Goal: Find specific page/section: Find specific page/section

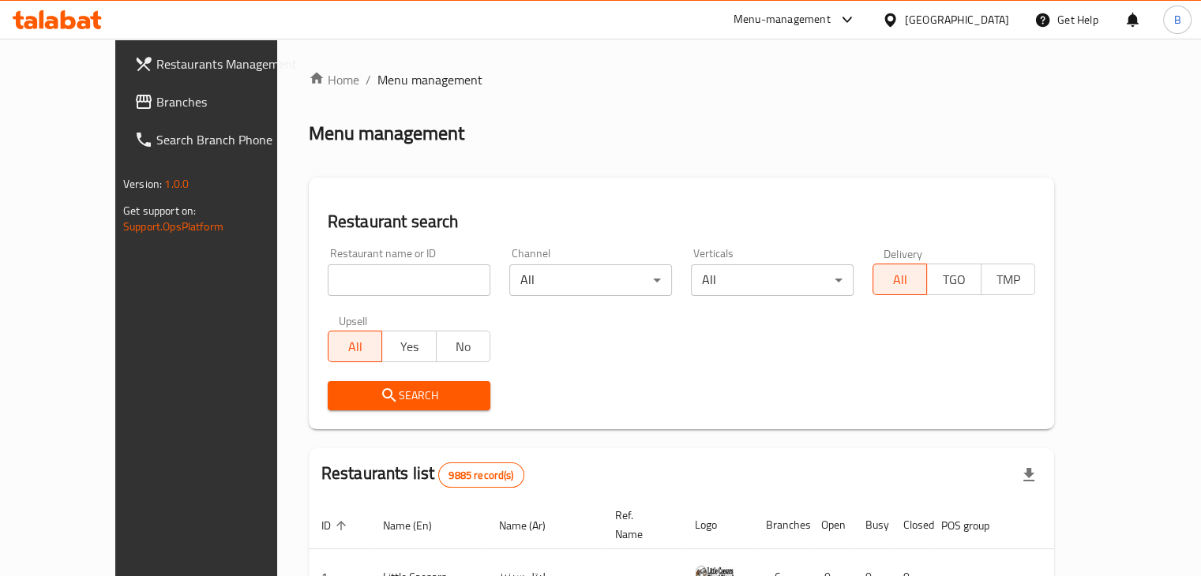
click at [449, 276] on input "search" at bounding box center [409, 281] width 163 height 32
type input "dono"
click at [394, 396] on span "Search" at bounding box center [408, 396] width 137 height 20
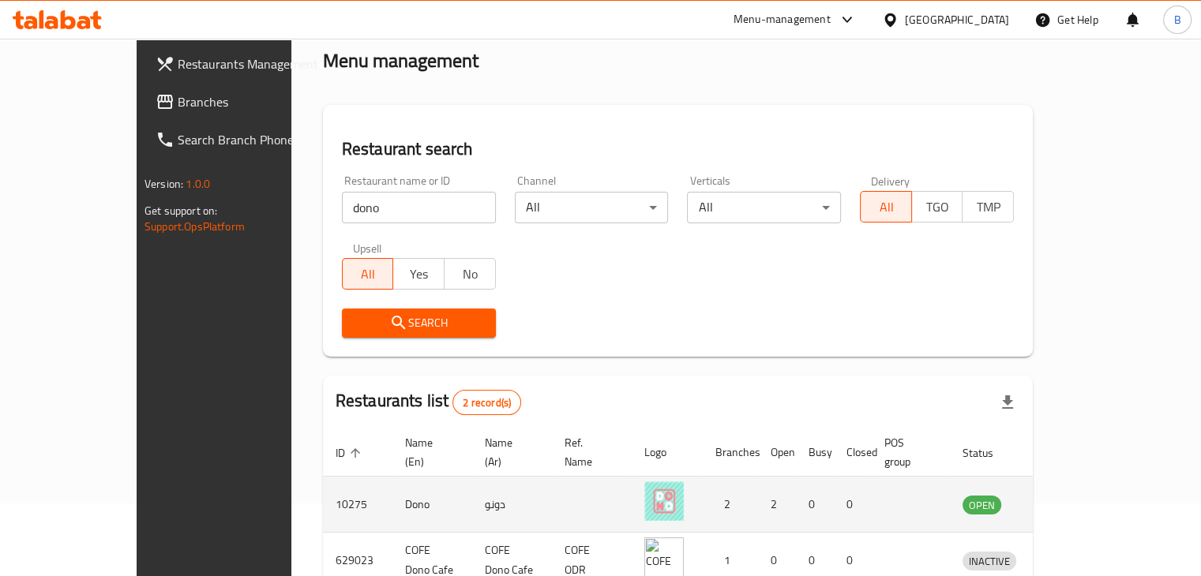
scroll to position [152, 0]
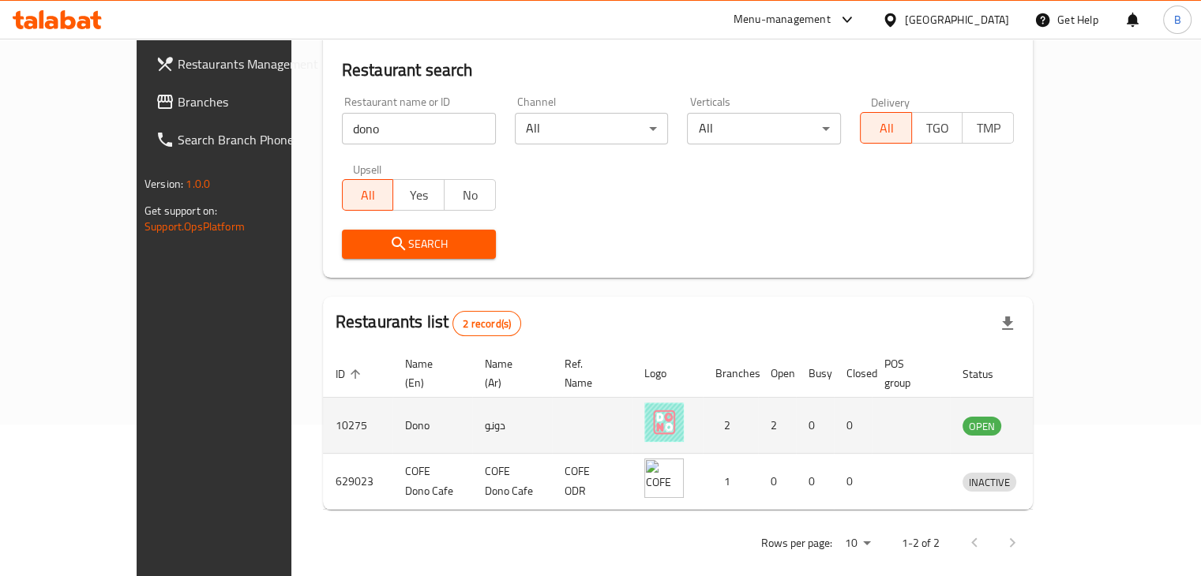
click at [1090, 418] on td "enhanced table" at bounding box center [1062, 426] width 54 height 56
click at [1067, 416] on icon "enhanced table" at bounding box center [1057, 425] width 19 height 19
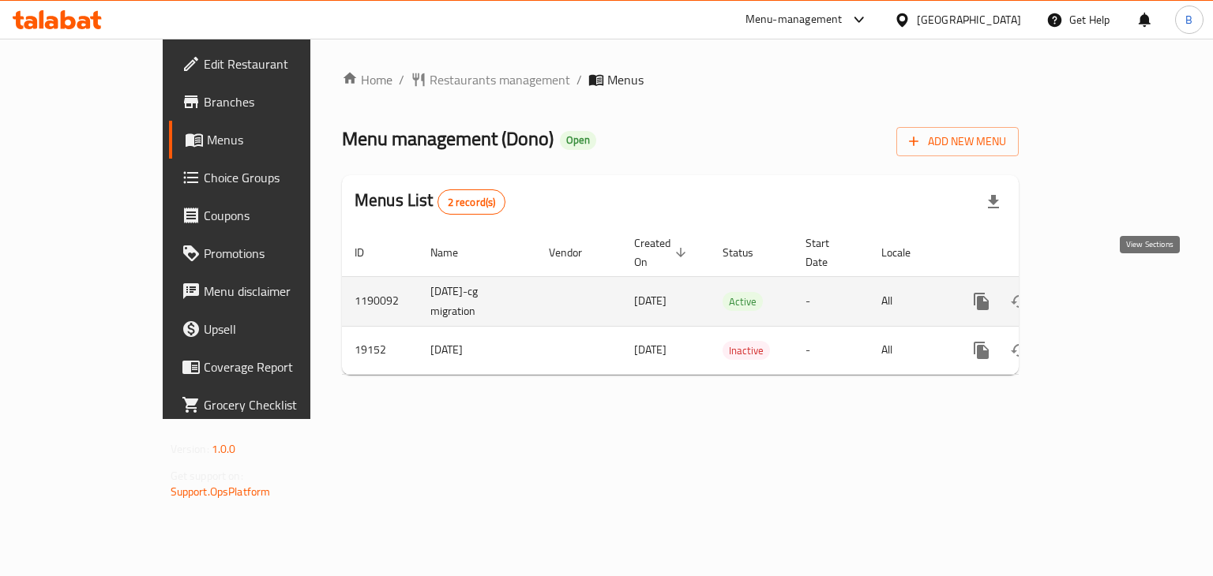
click at [1105, 292] on icon "enhanced table" at bounding box center [1095, 301] width 19 height 19
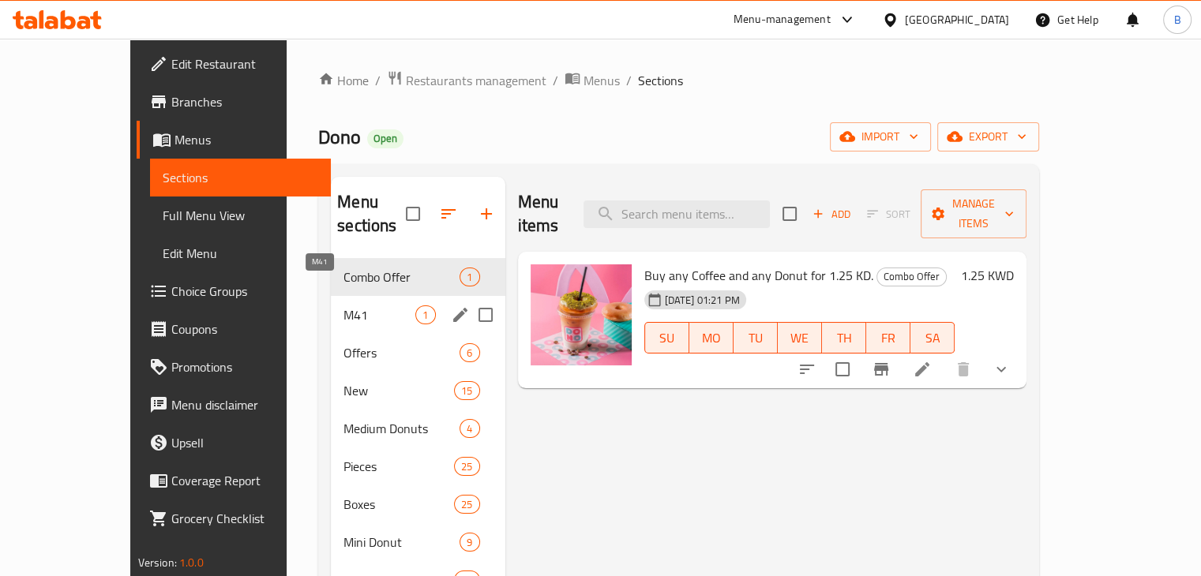
click at [343, 306] on span "M41" at bounding box center [379, 315] width 72 height 19
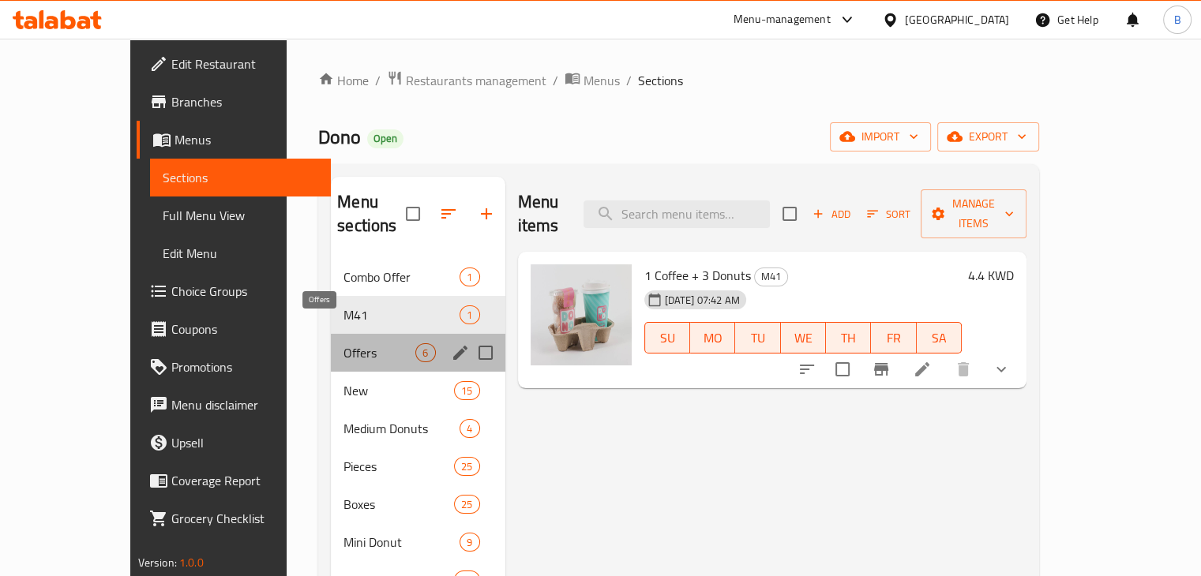
click at [343, 343] on span "Offers" at bounding box center [379, 352] width 72 height 19
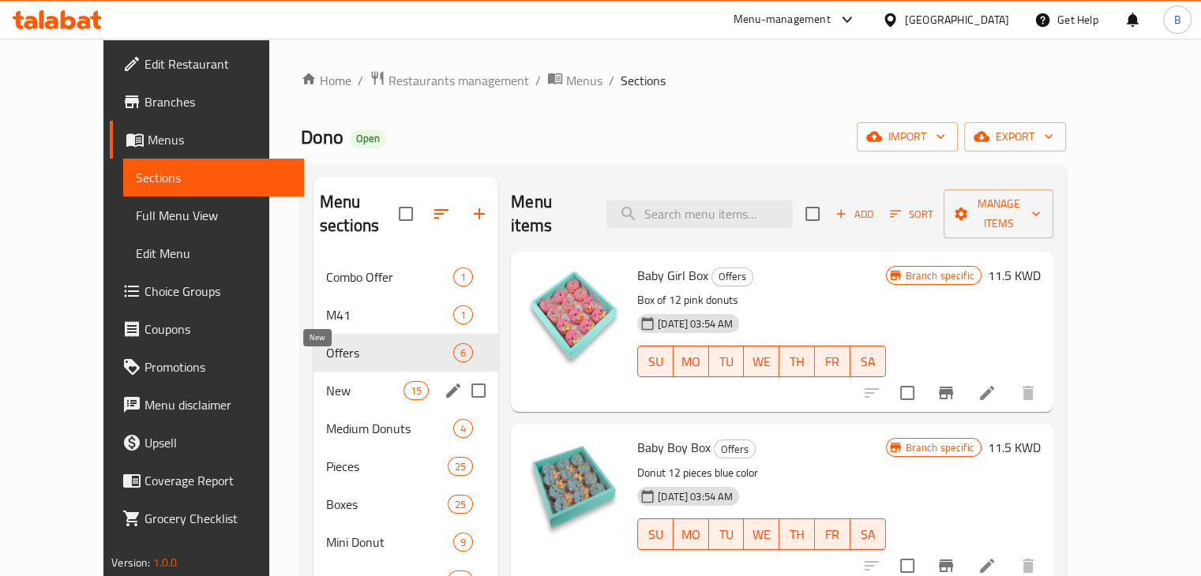
click at [326, 381] on span "New" at bounding box center [364, 390] width 77 height 19
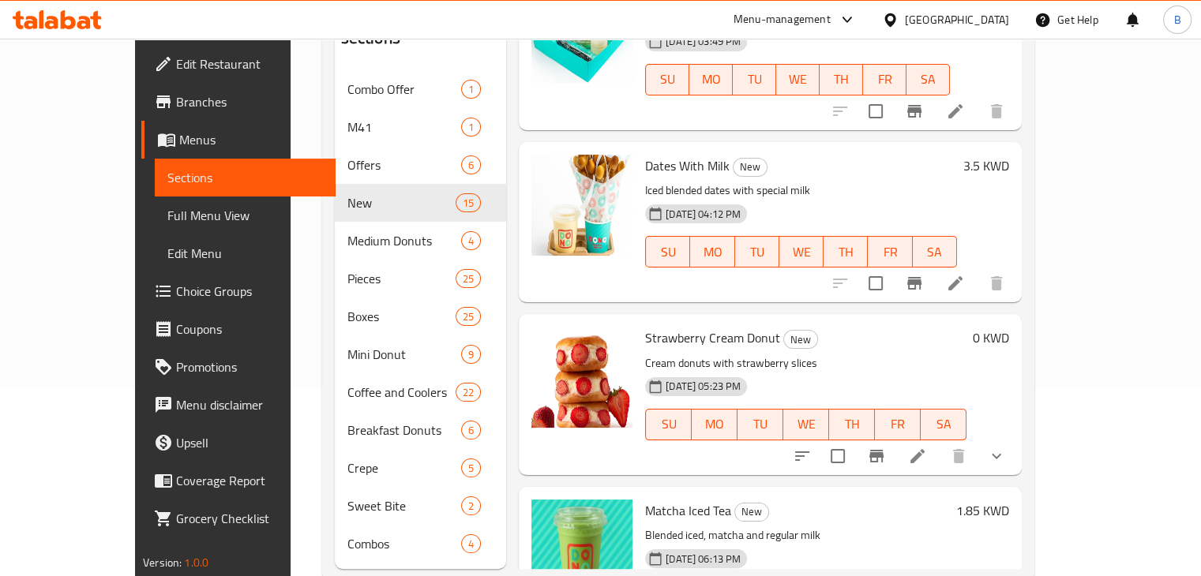
scroll to position [221, 0]
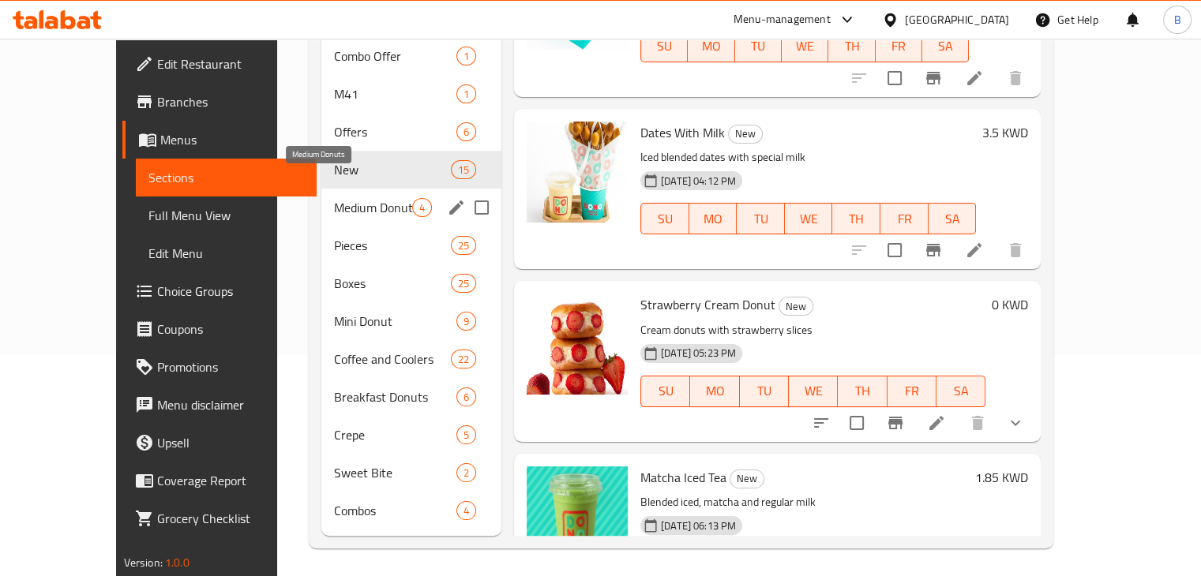
click at [334, 198] on span "Medium Donuts" at bounding box center [373, 207] width 78 height 19
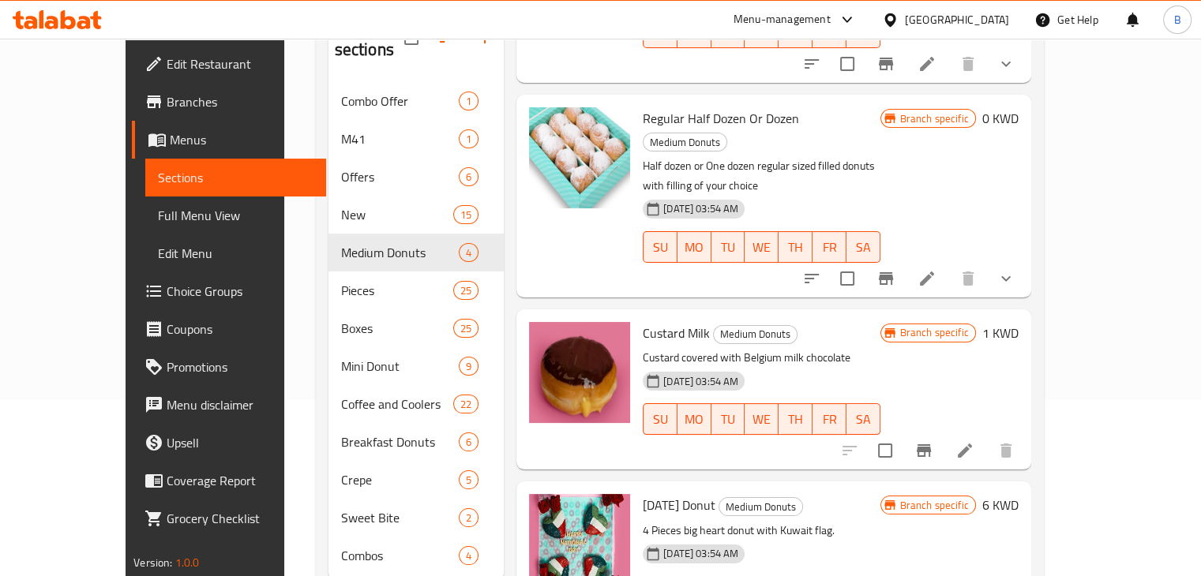
scroll to position [221, 0]
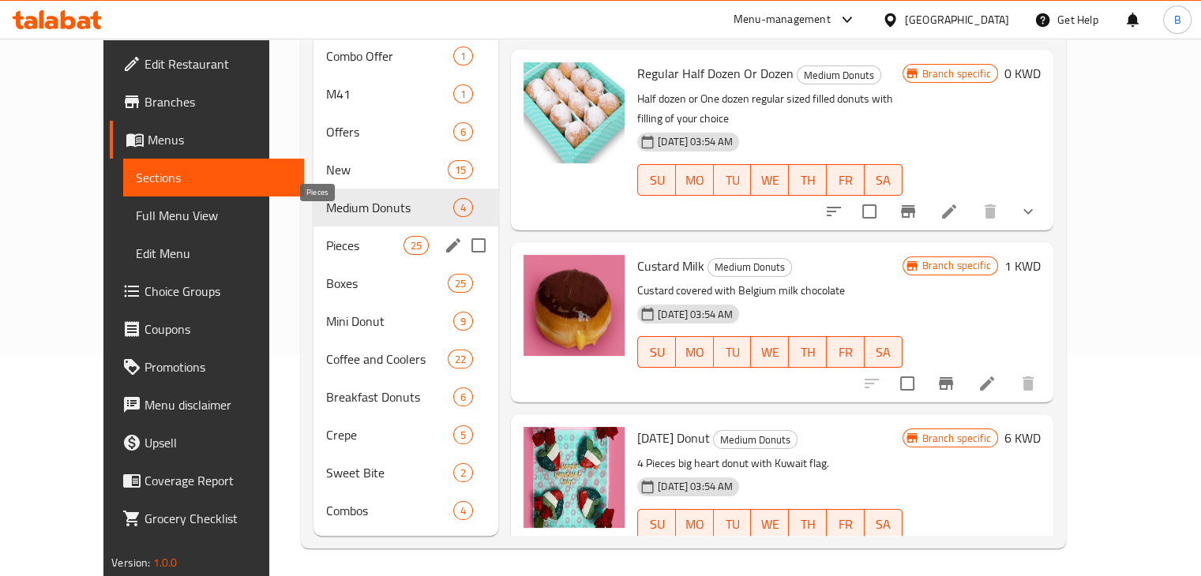
click at [327, 236] on span "Pieces" at bounding box center [364, 245] width 77 height 19
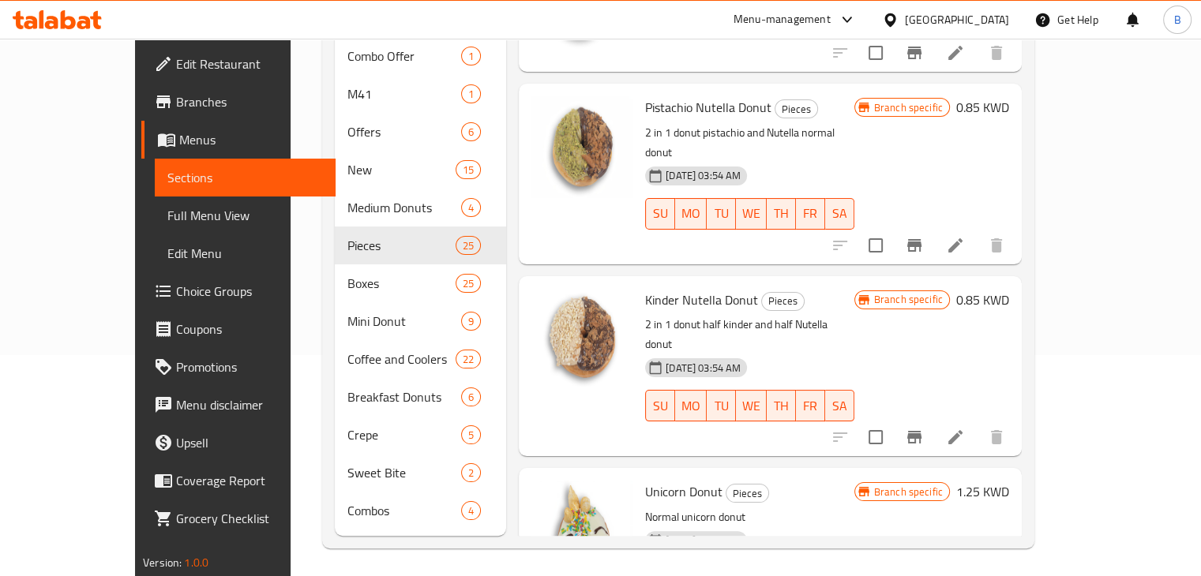
scroll to position [3587, 0]
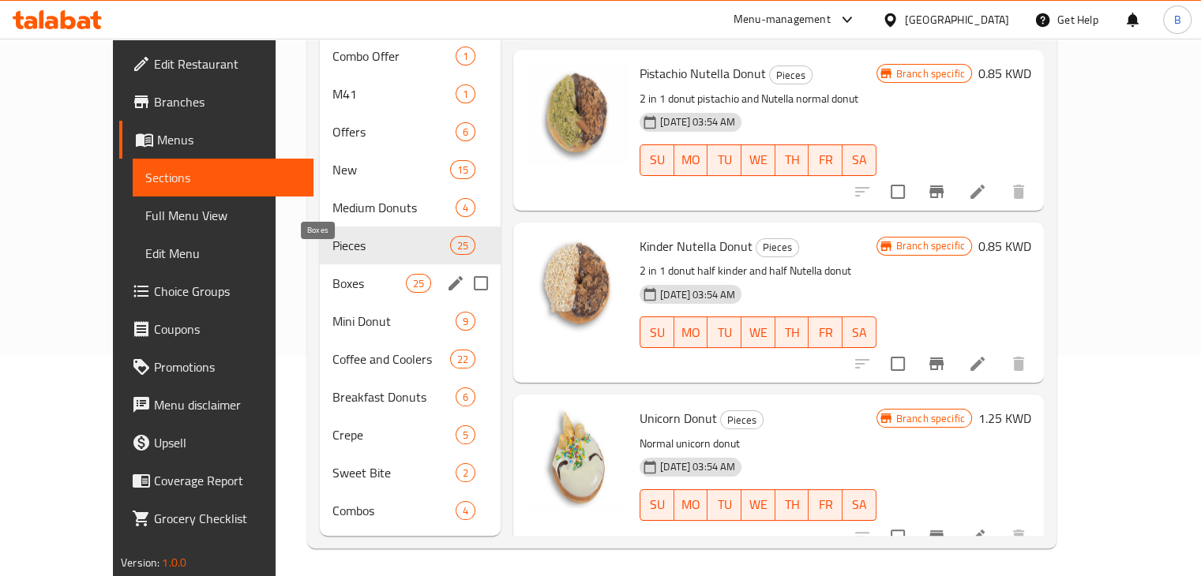
click at [356, 274] on span "Boxes" at bounding box center [368, 283] width 73 height 19
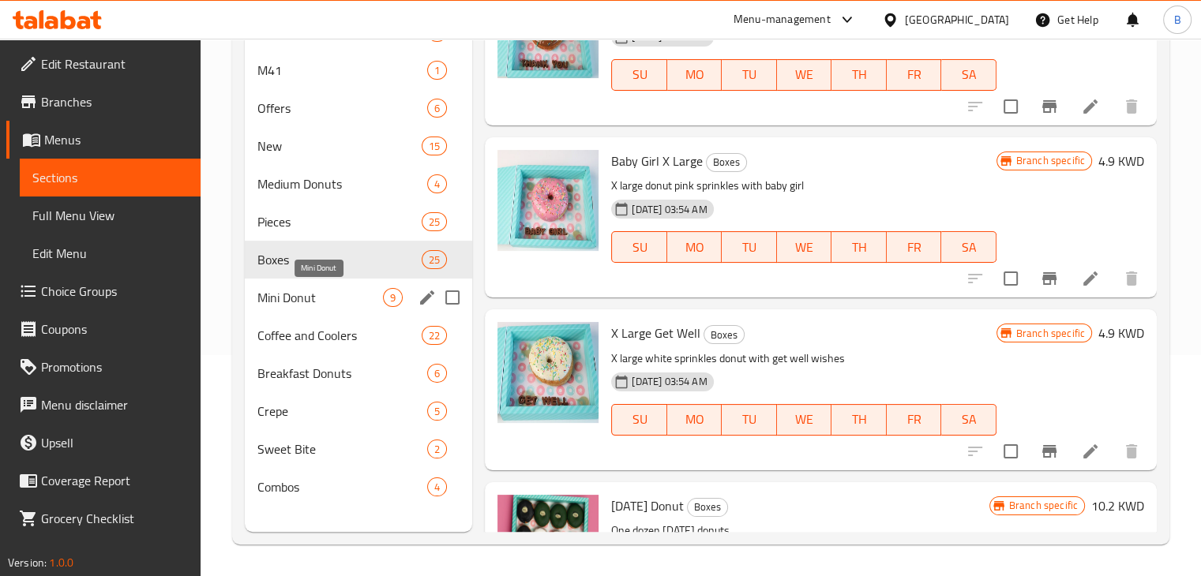
click at [330, 298] on span "Mini Donut" at bounding box center [320, 297] width 126 height 19
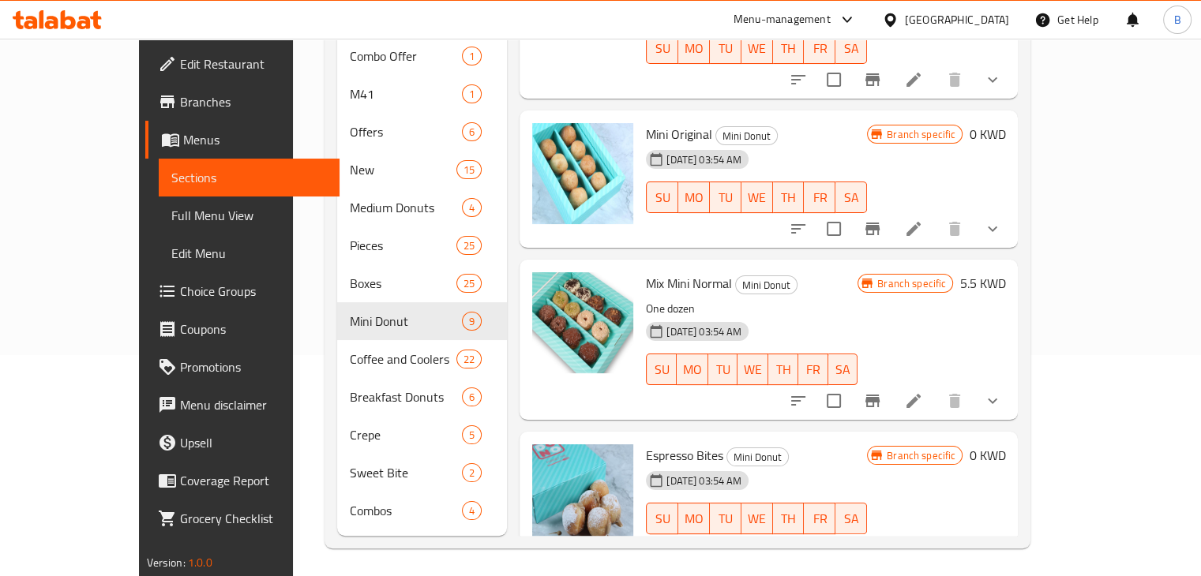
scroll to position [313, 0]
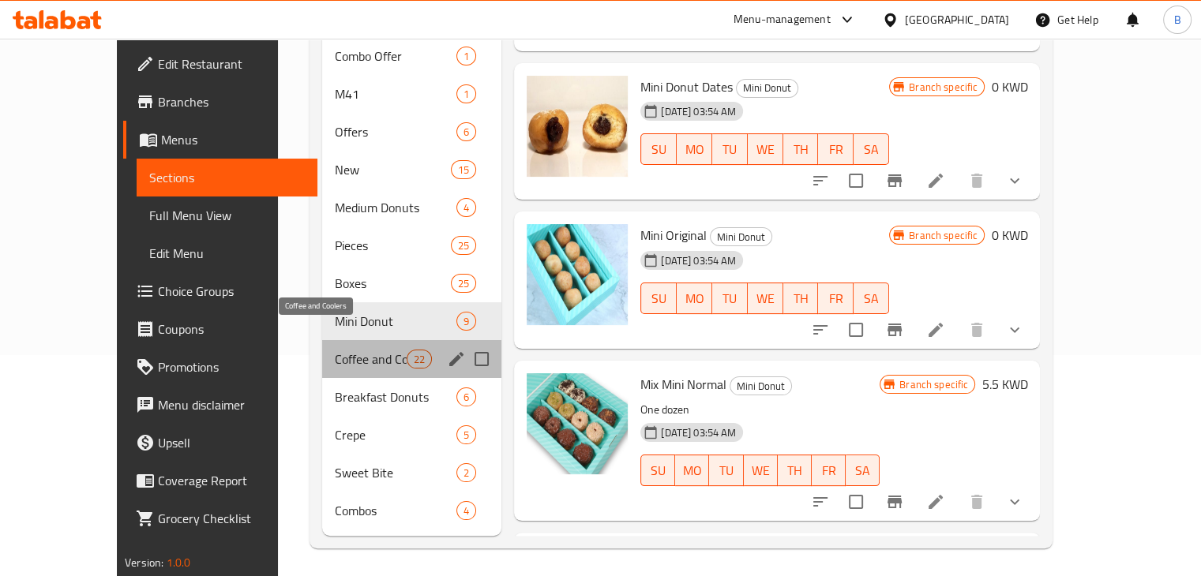
click at [335, 350] on span "Coffee and Coolers" at bounding box center [371, 359] width 72 height 19
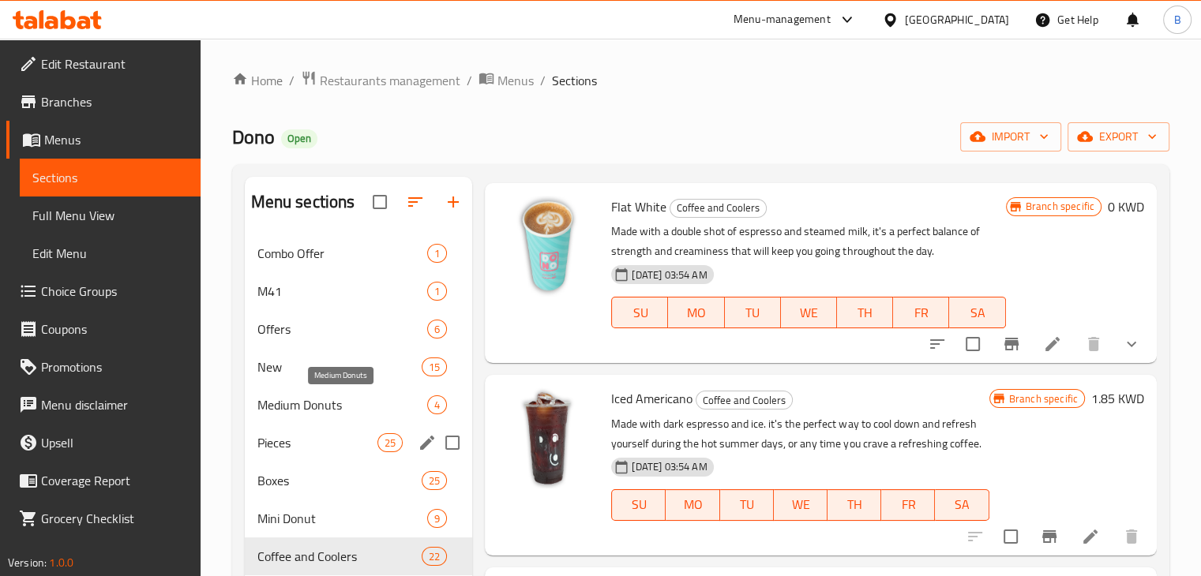
scroll to position [221, 0]
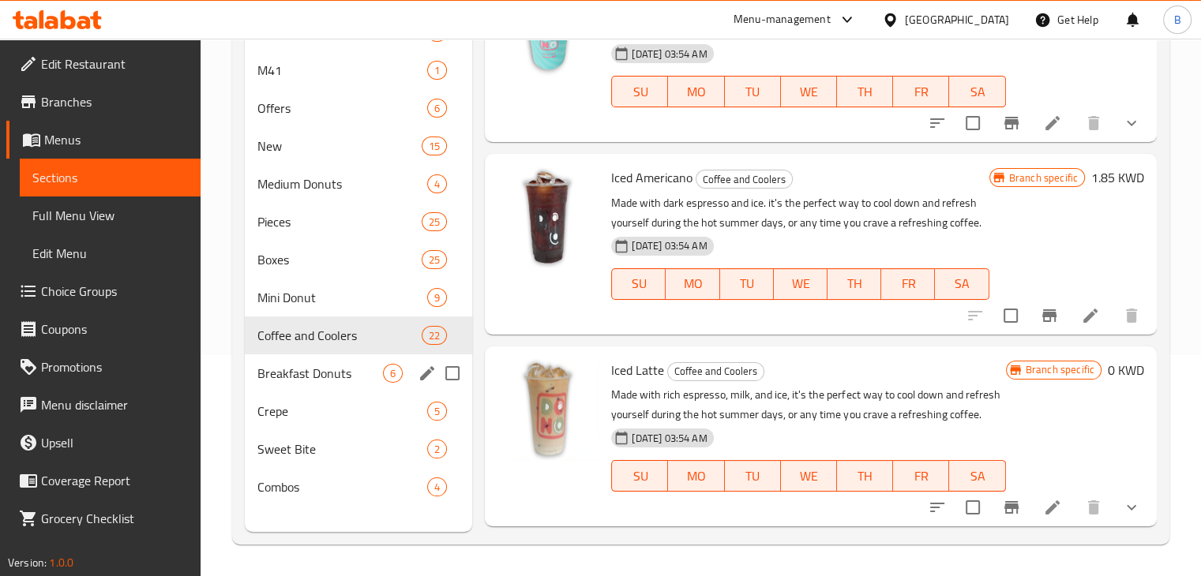
click at [318, 366] on span "Breakfast Donuts" at bounding box center [320, 373] width 126 height 19
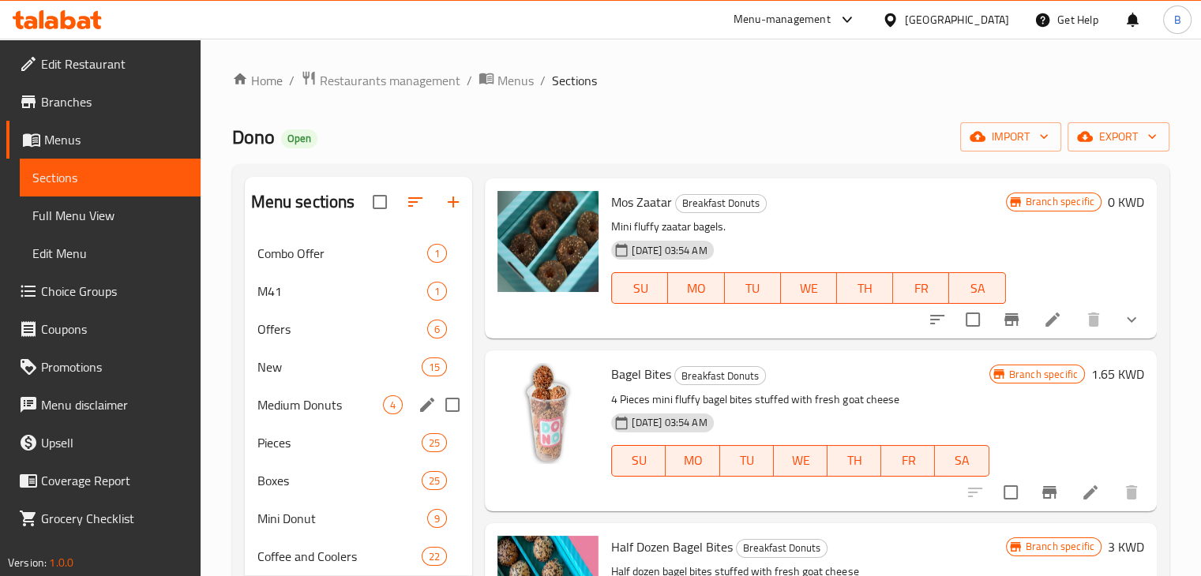
scroll to position [221, 0]
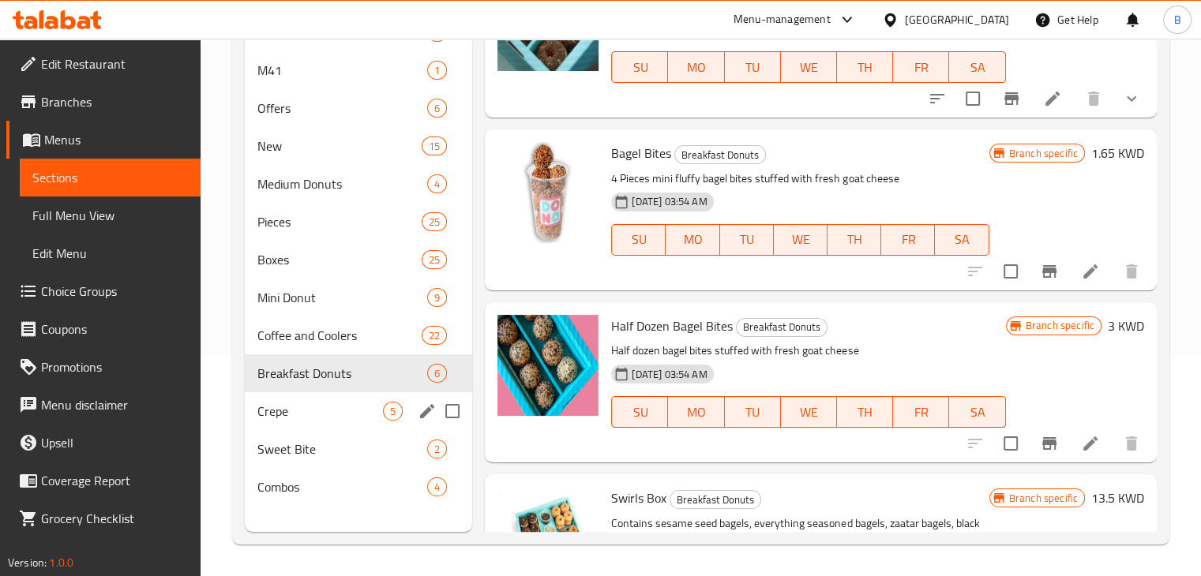
drag, startPoint x: 344, startPoint y: 398, endPoint x: 344, endPoint y: 388, distance: 9.5
click at [343, 399] on div "Crepe 5" at bounding box center [359, 411] width 228 height 38
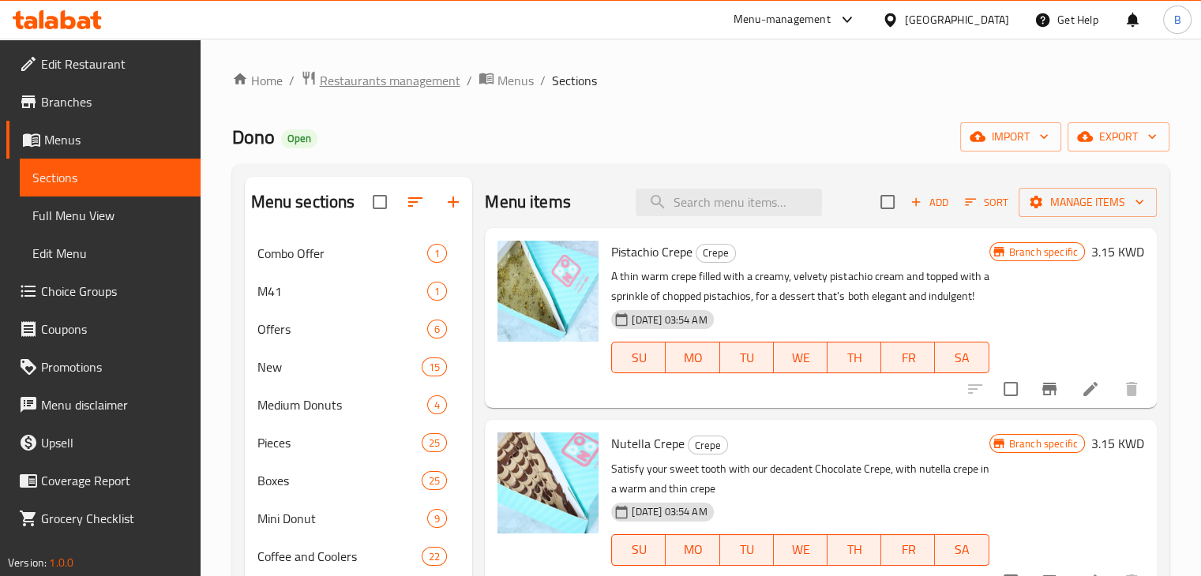
click at [373, 90] on span "Restaurants management" at bounding box center [390, 80] width 141 height 19
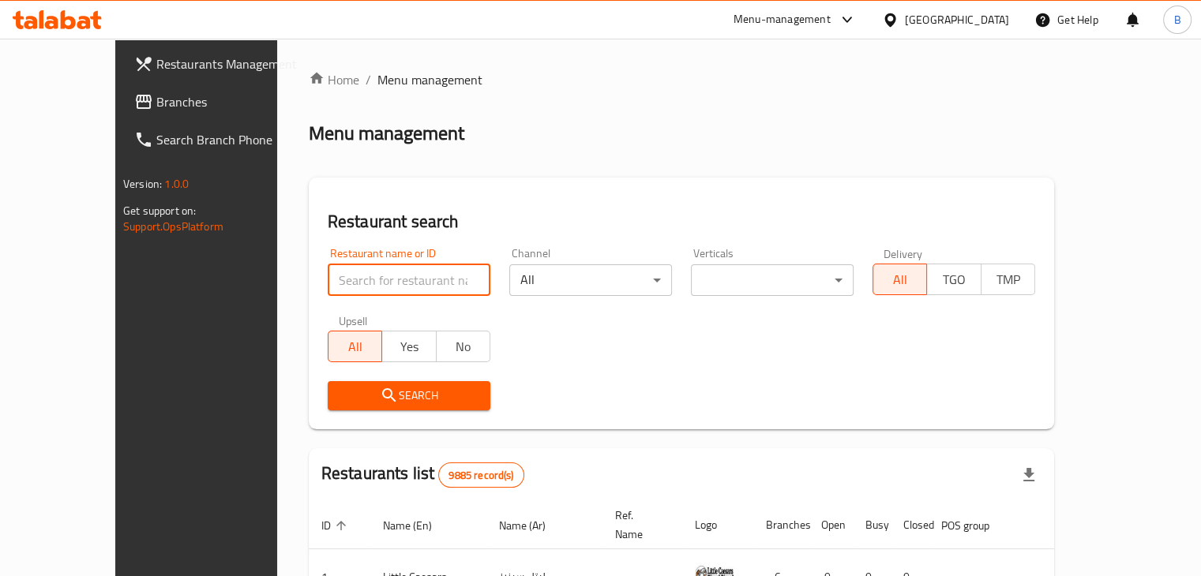
click at [340, 276] on input "search" at bounding box center [409, 281] width 163 height 32
type input "wink"
click button "Search" at bounding box center [409, 395] width 163 height 29
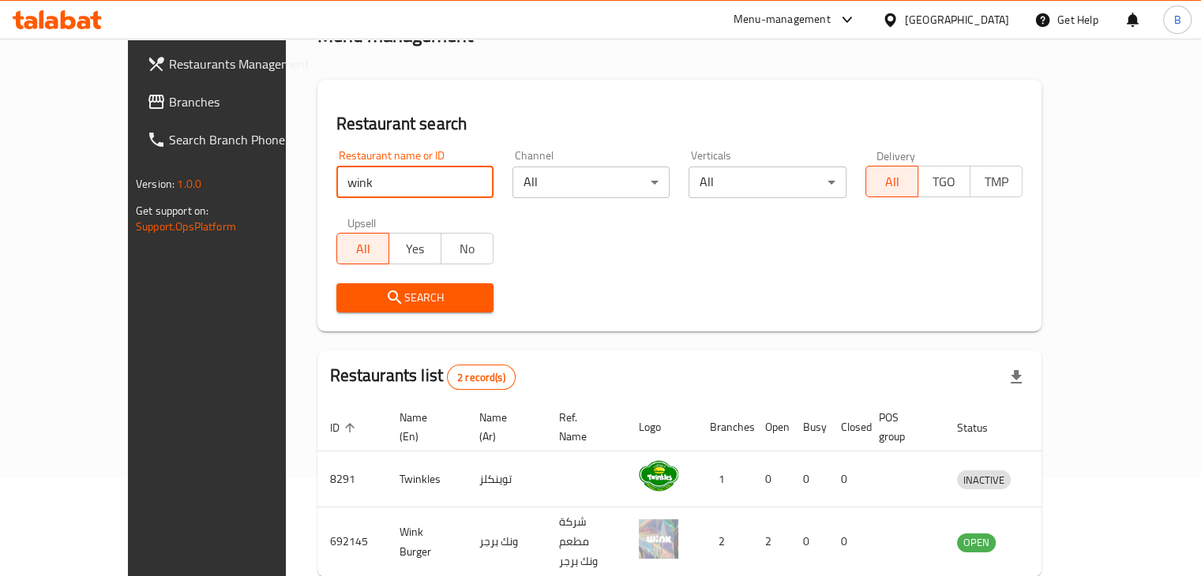
scroll to position [152, 0]
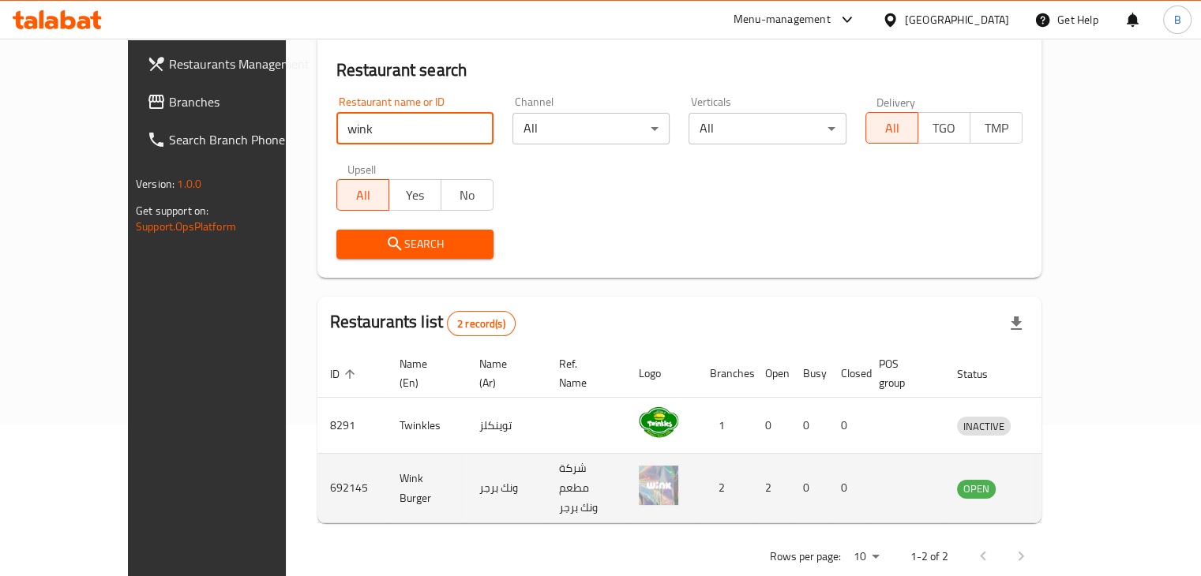
click at [1084, 481] on td "enhanced table" at bounding box center [1057, 488] width 54 height 69
click at [1058, 486] on icon "enhanced table" at bounding box center [1056, 489] width 6 height 6
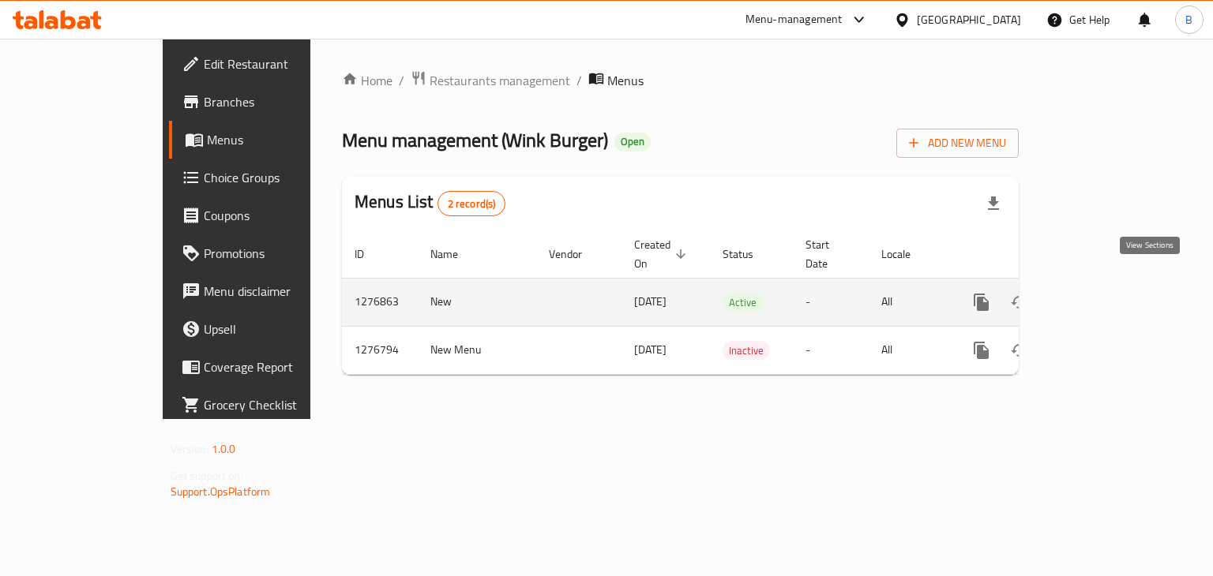
click at [1105, 293] on icon "enhanced table" at bounding box center [1095, 302] width 19 height 19
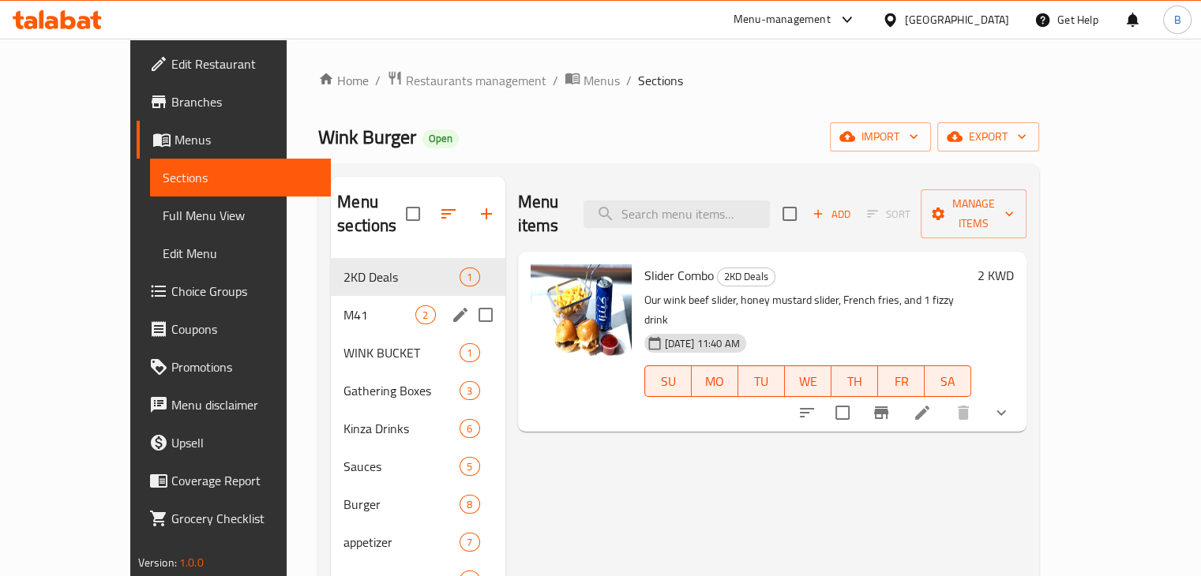
click at [331, 304] on div "M41 2" at bounding box center [418, 315] width 174 height 38
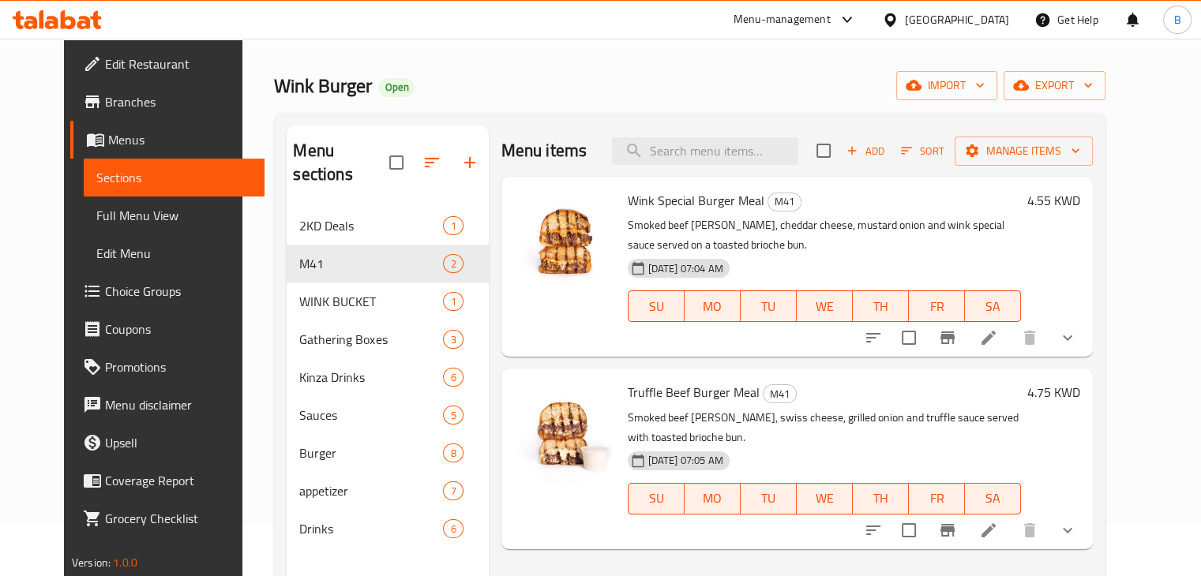
scroll to position [79, 0]
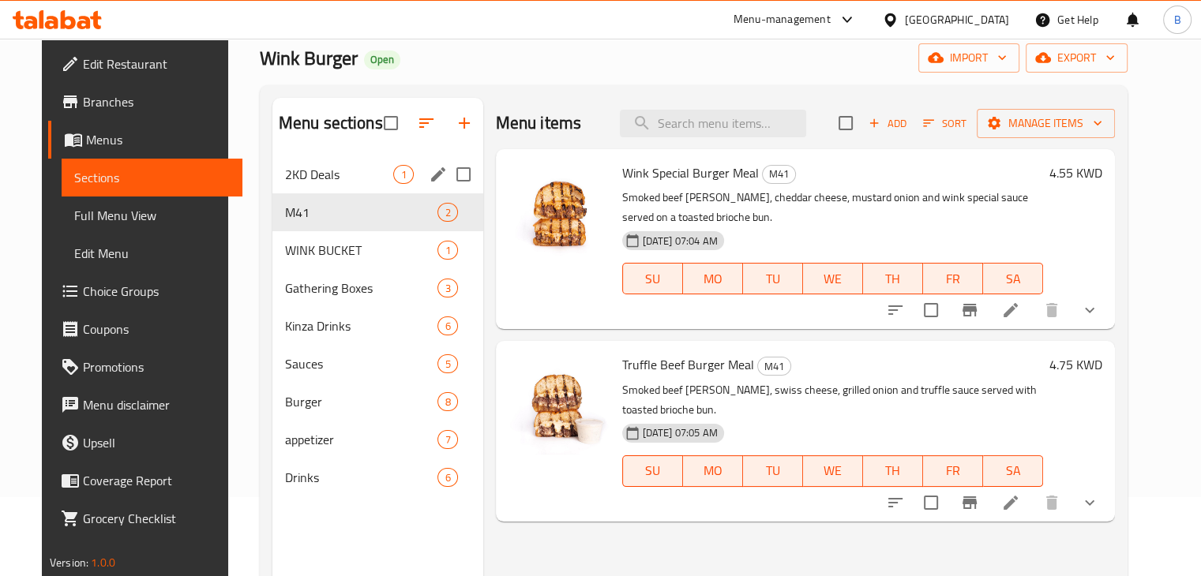
click at [324, 178] on span "2KD Deals" at bounding box center [339, 174] width 109 height 19
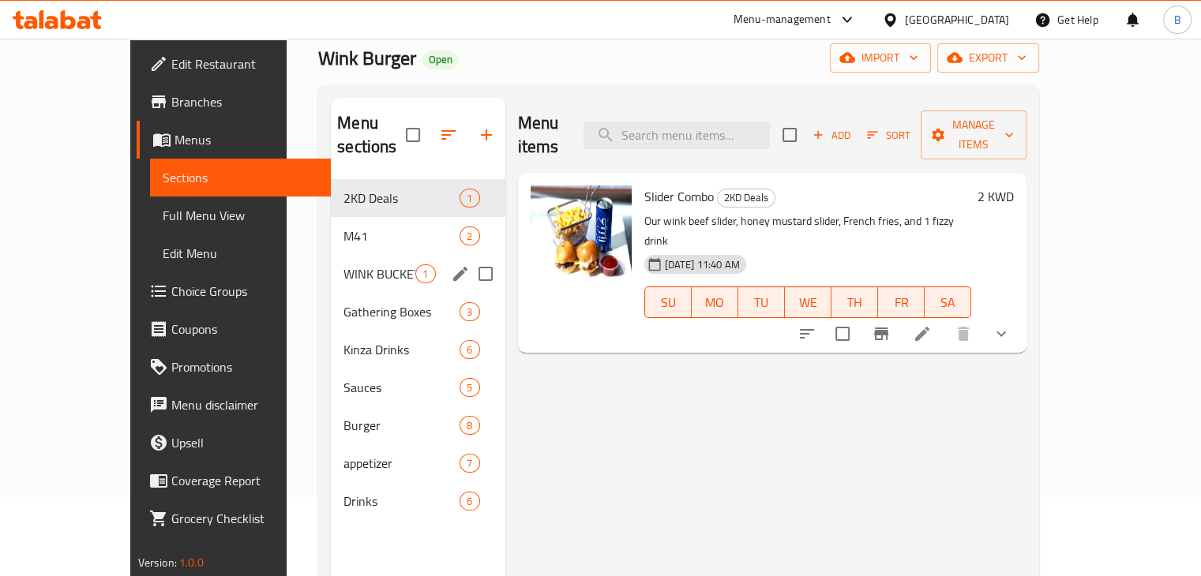
click at [331, 265] on div "WINK BUCKET 1" at bounding box center [418, 274] width 174 height 38
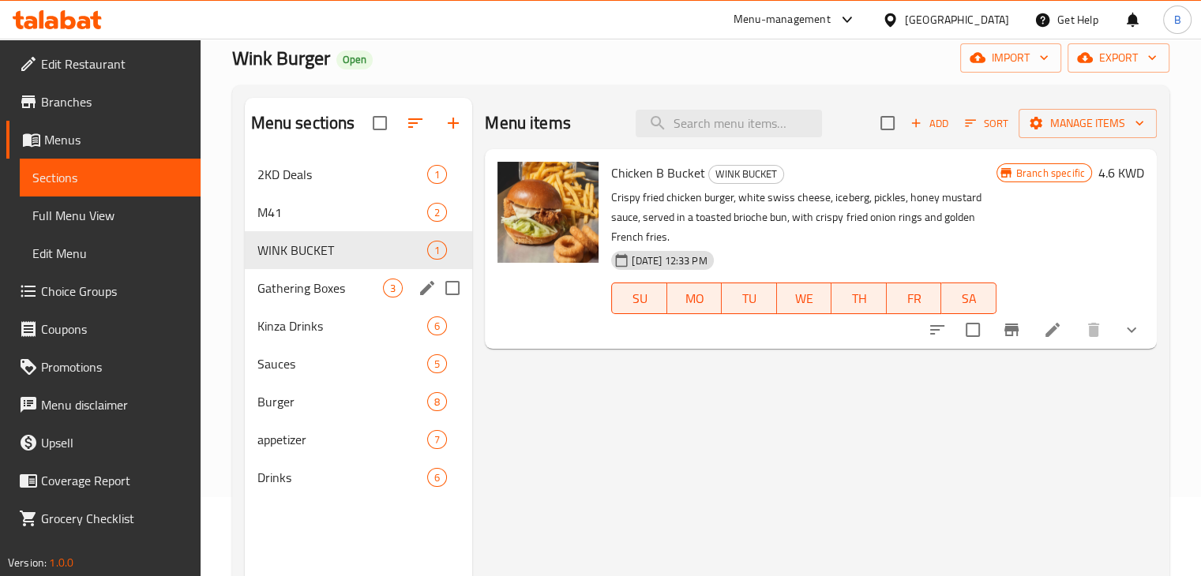
click at [272, 301] on div "Gathering Boxes 3" at bounding box center [359, 288] width 228 height 38
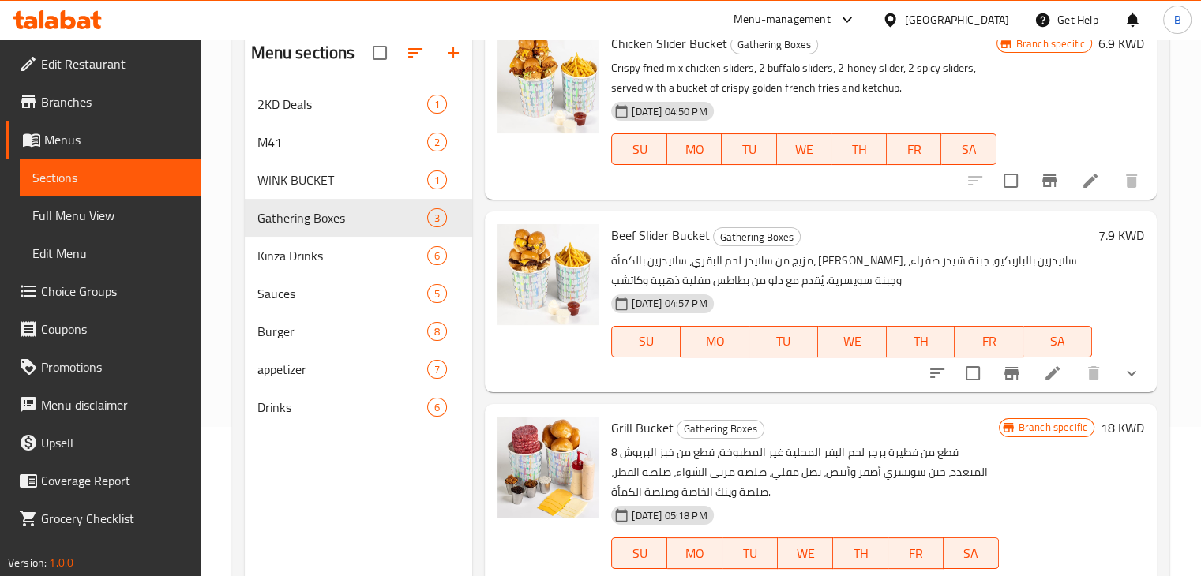
scroll to position [221, 0]
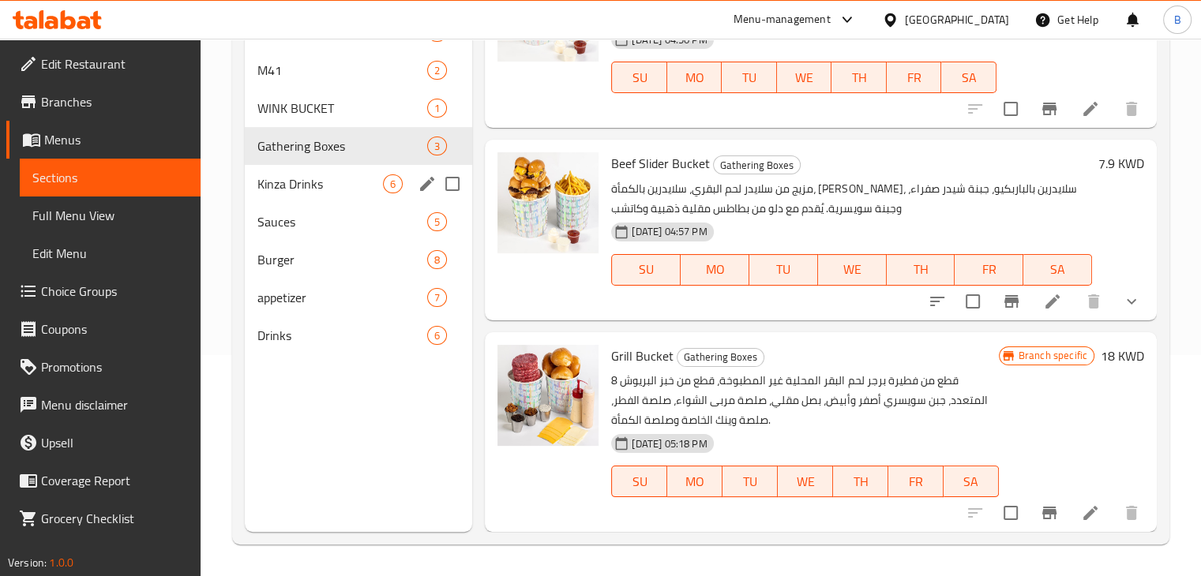
click at [318, 193] on div "Kinza Drinks 6" at bounding box center [359, 184] width 228 height 38
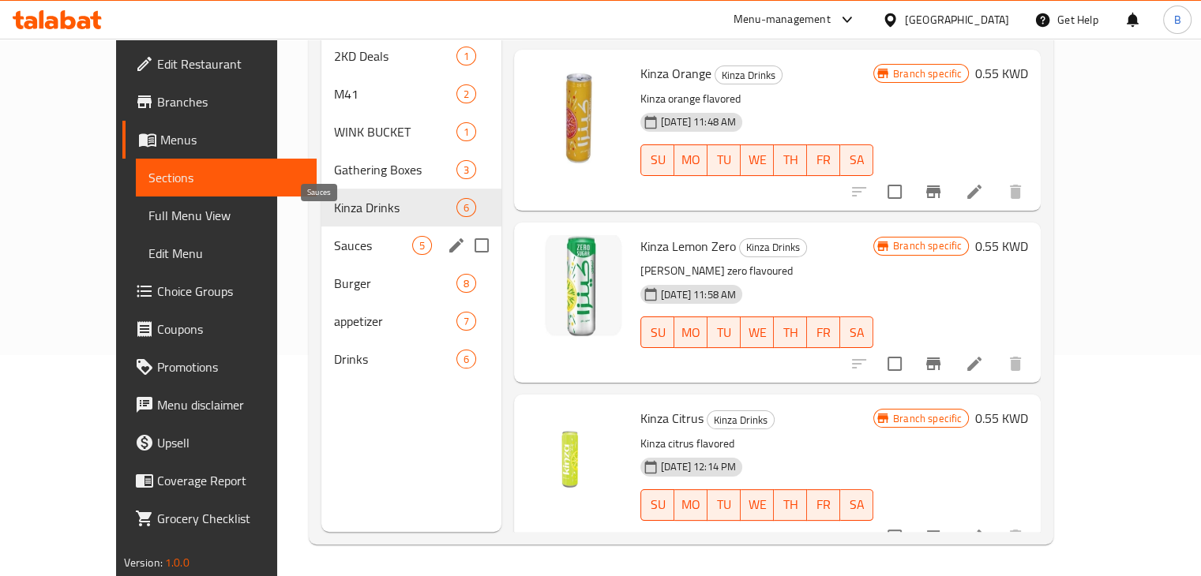
click at [334, 236] on span "Sauces" at bounding box center [373, 245] width 78 height 19
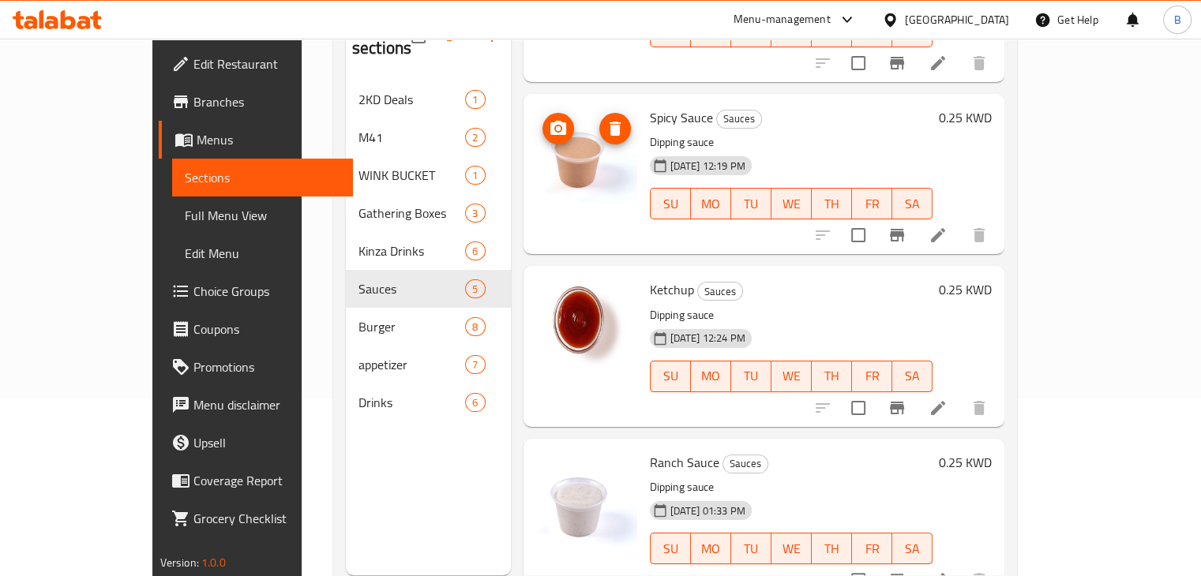
scroll to position [221, 0]
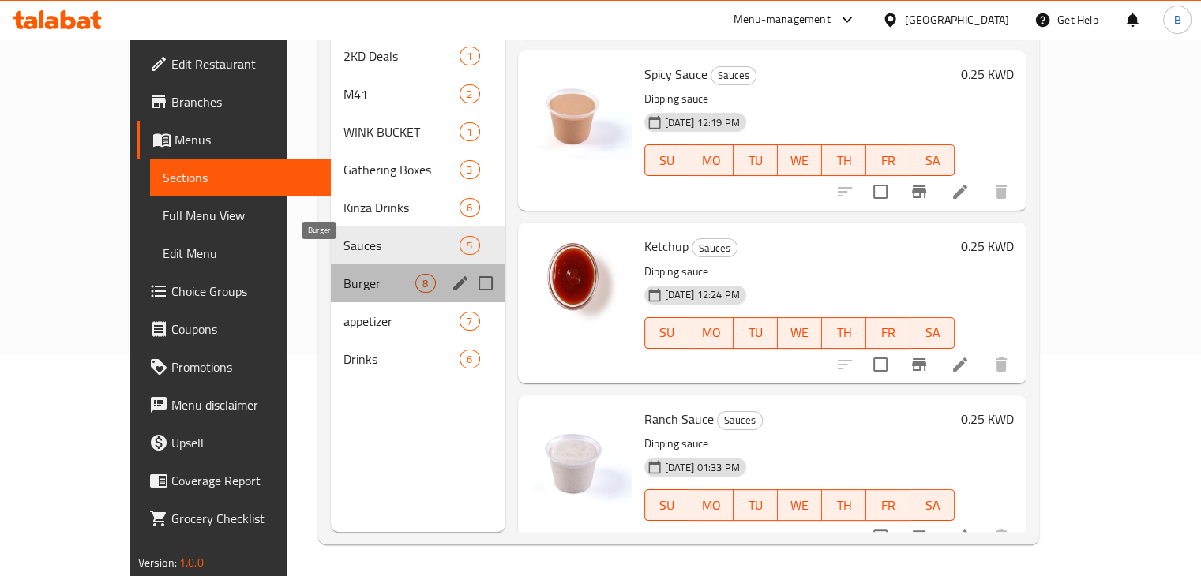
click at [343, 274] on span "Burger" at bounding box center [379, 283] width 72 height 19
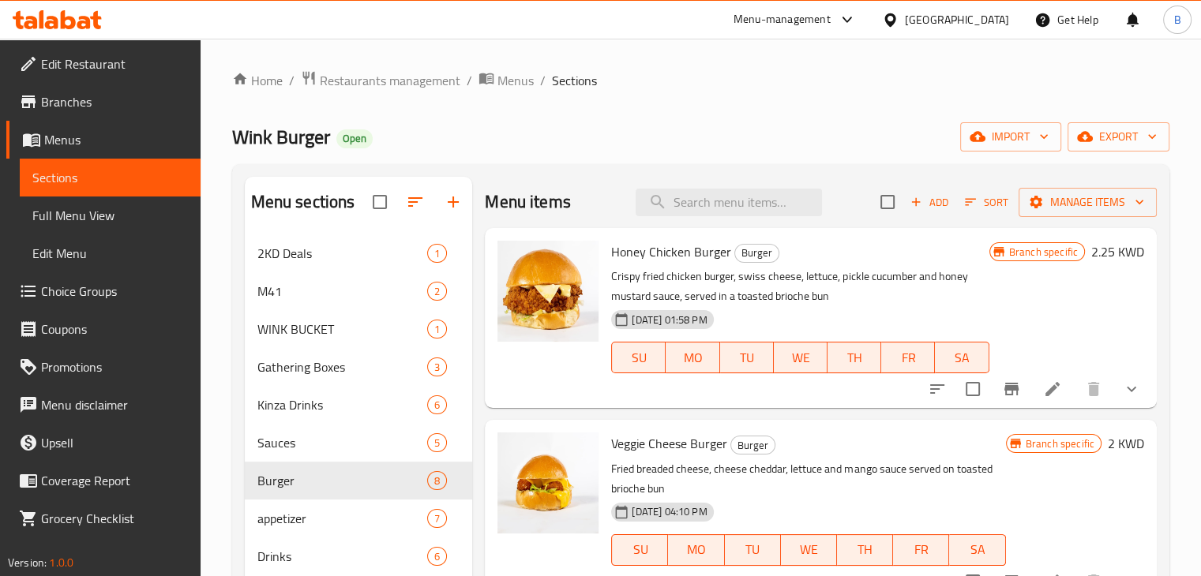
click at [831, 23] on div "Menu-management" at bounding box center [782, 19] width 97 height 19
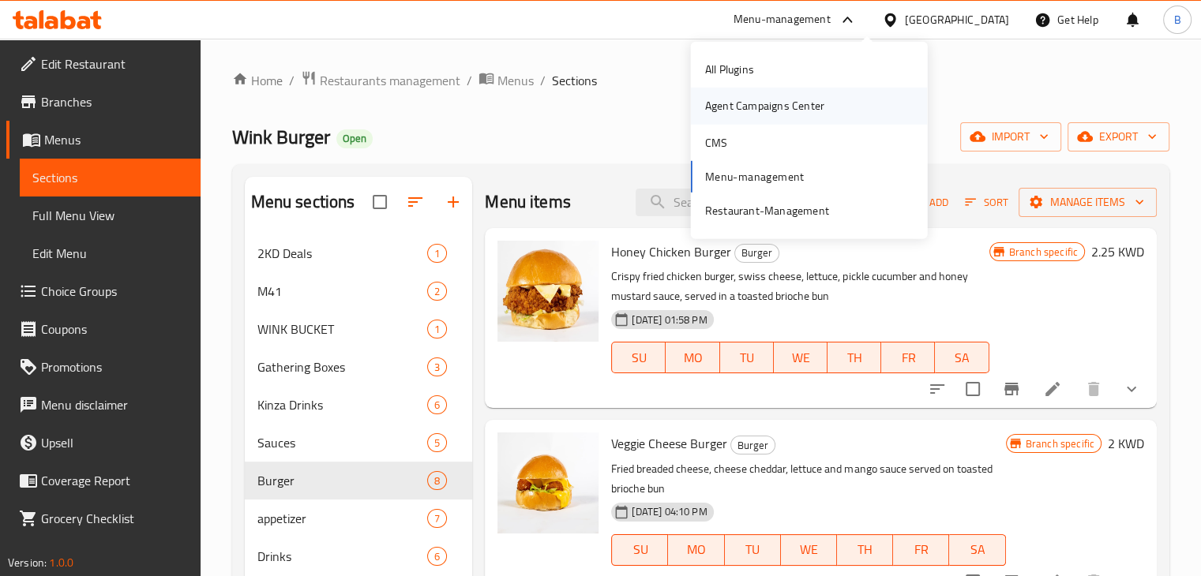
click at [840, 105] on div "Agent Campaigns Center" at bounding box center [809, 106] width 237 height 36
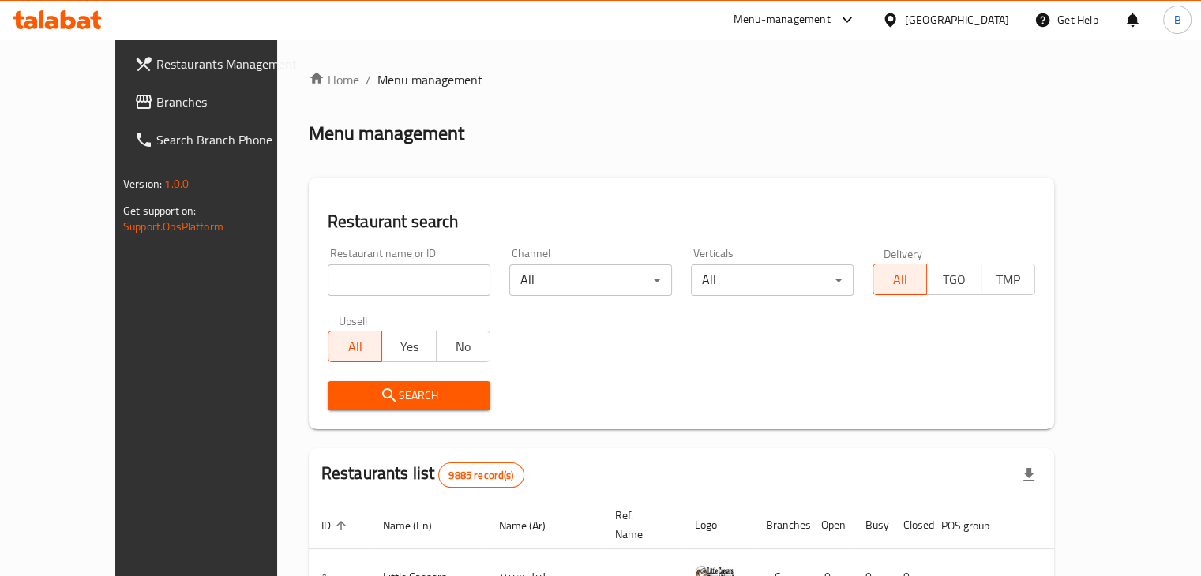
click at [425, 286] on input "search" at bounding box center [409, 281] width 163 height 32
type input "blob"
click button "Search" at bounding box center [409, 395] width 163 height 29
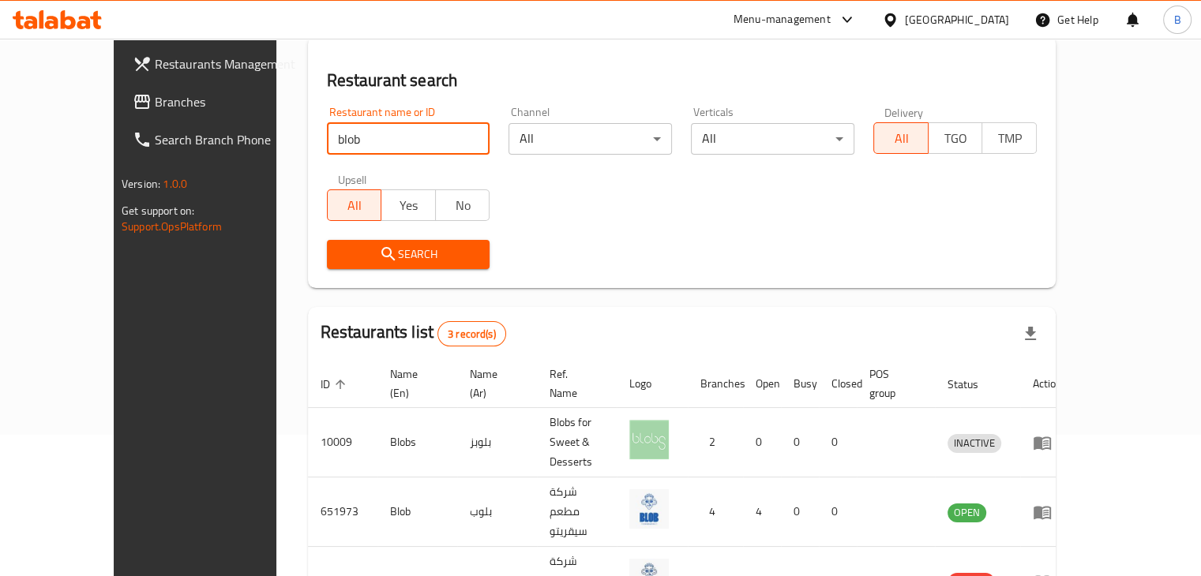
scroll to position [208, 0]
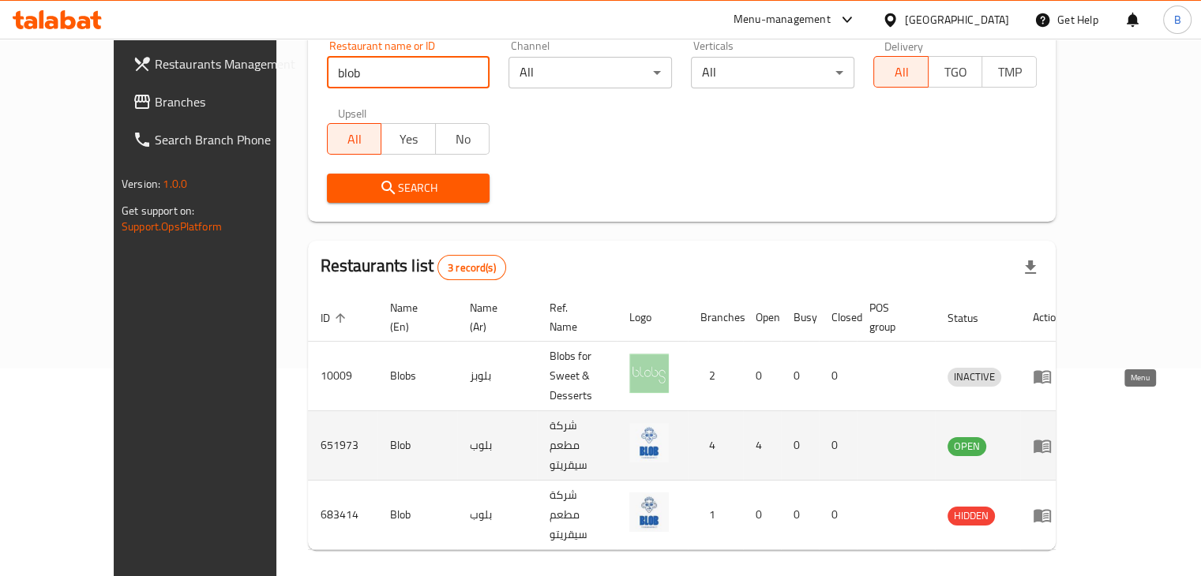
click at [1052, 437] on icon "enhanced table" at bounding box center [1042, 446] width 19 height 19
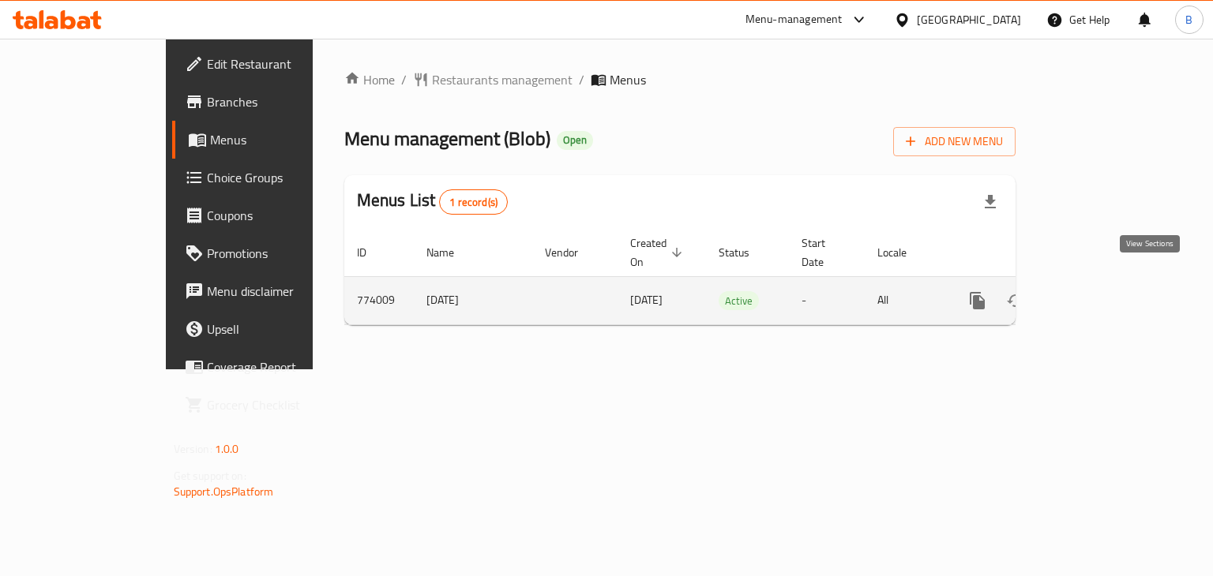
click at [1110, 287] on link "enhanced table" at bounding box center [1091, 301] width 38 height 38
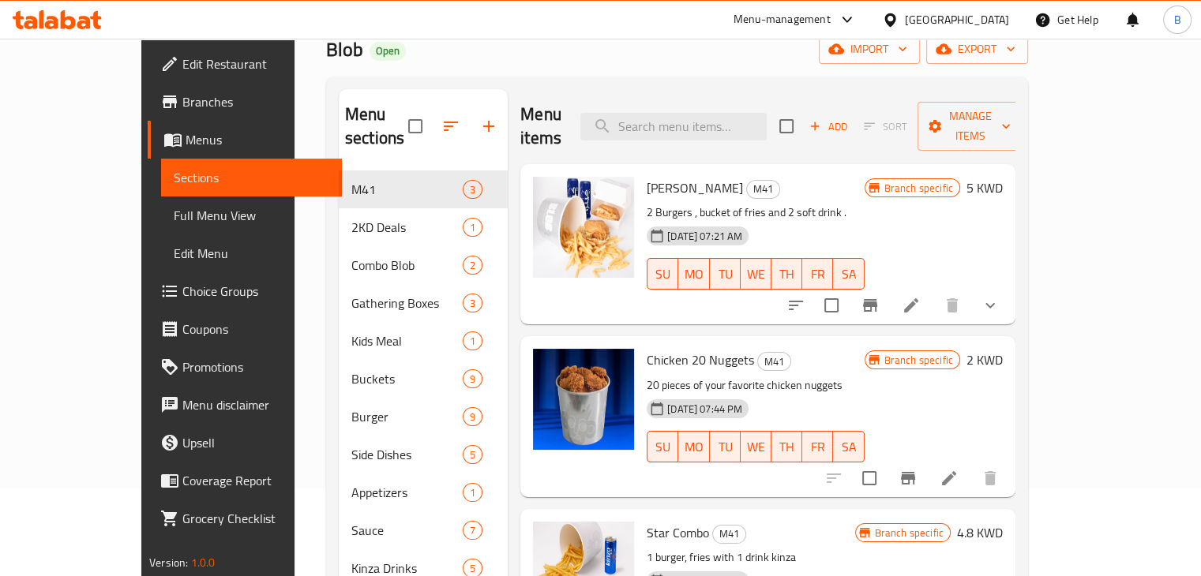
scroll to position [221, 0]
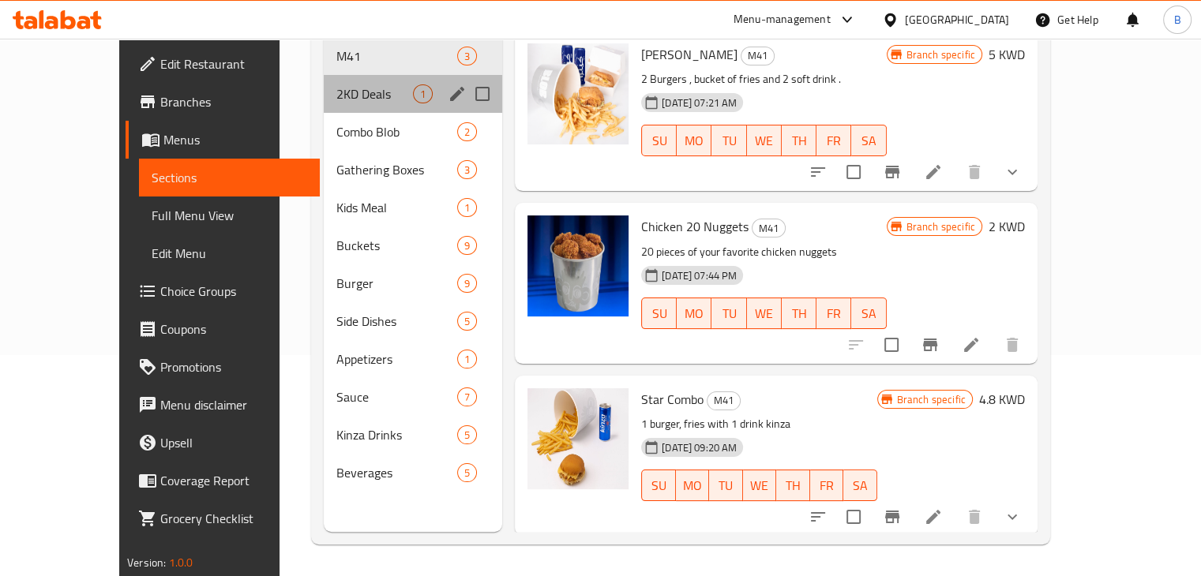
click at [324, 84] on div "2KD Deals 1" at bounding box center [413, 94] width 178 height 38
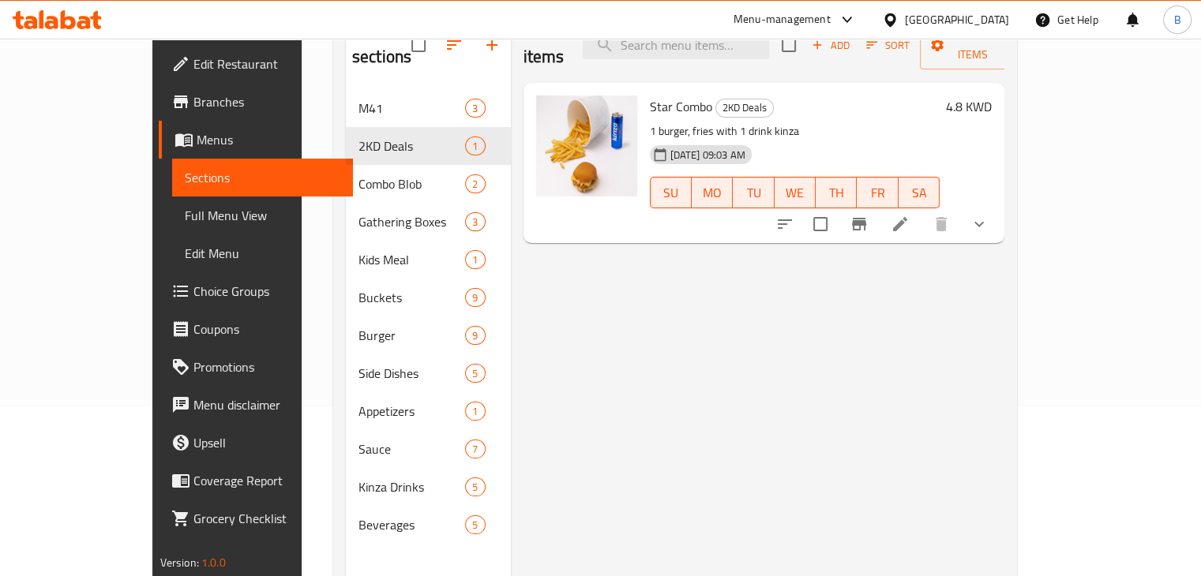
scroll to position [142, 0]
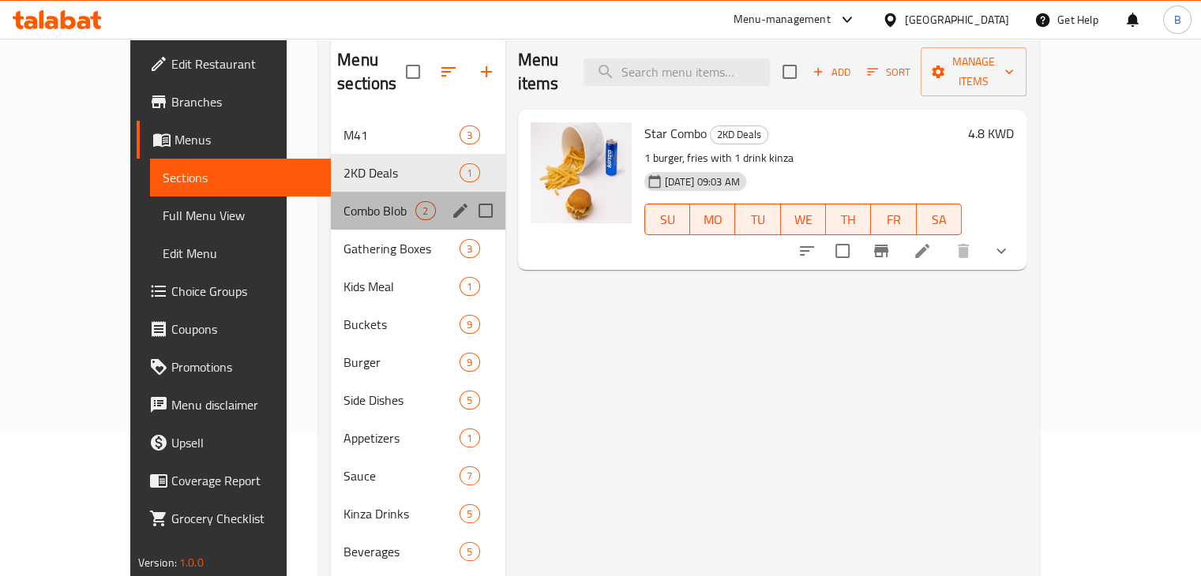
click at [343, 201] on span "Combo Blob" at bounding box center [379, 210] width 72 height 19
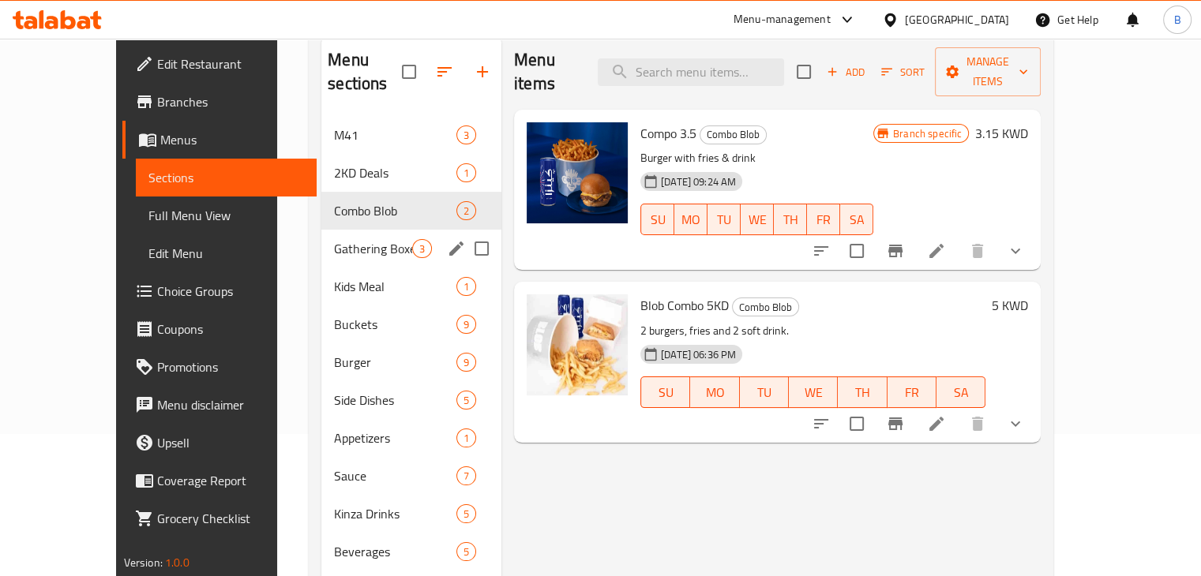
click at [334, 239] on span "Gathering Boxes" at bounding box center [373, 248] width 78 height 19
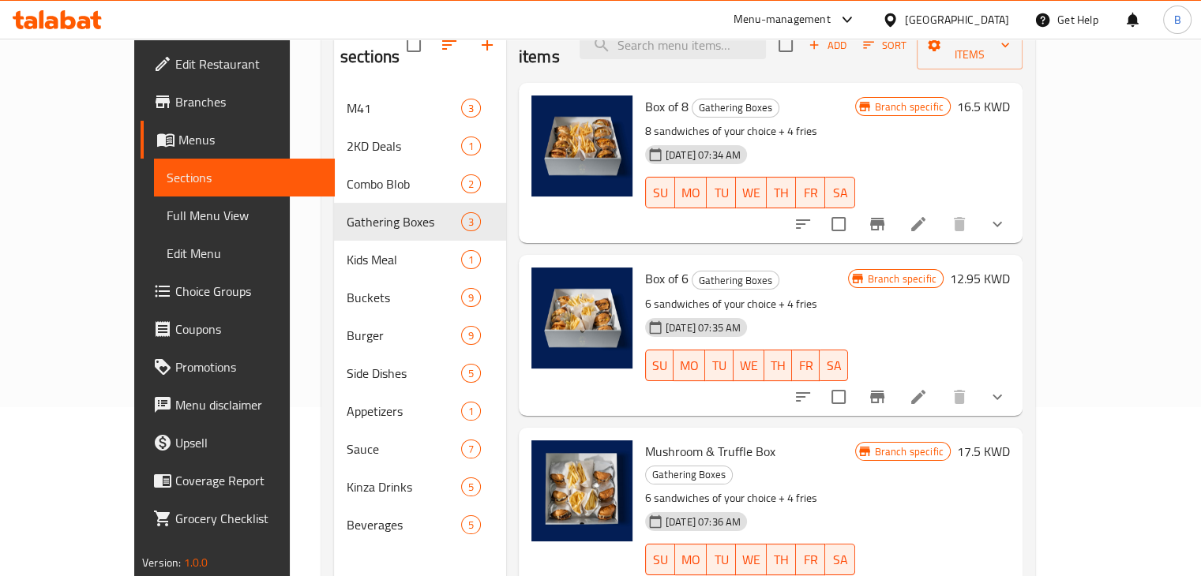
scroll to position [142, 0]
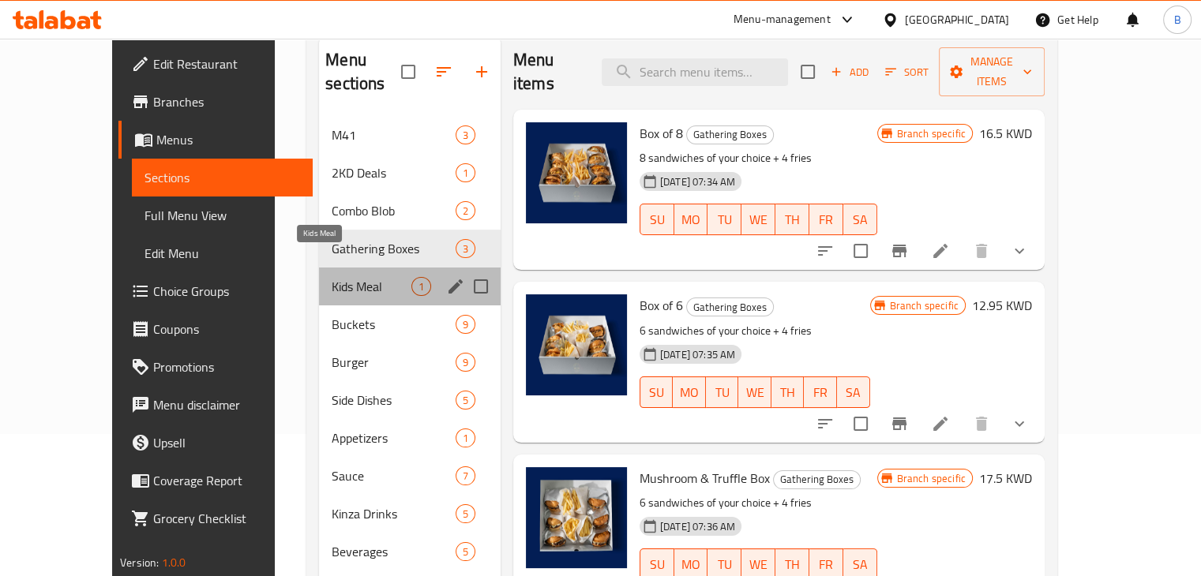
click at [336, 277] on span "Kids Meal" at bounding box center [371, 286] width 79 height 19
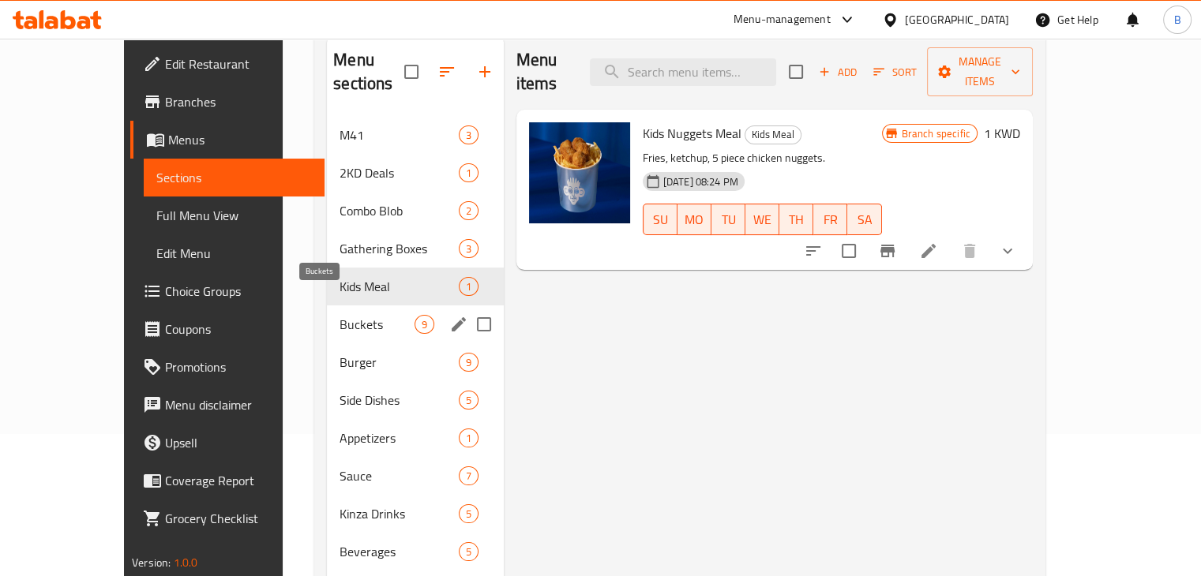
click at [340, 315] on span "Buckets" at bounding box center [377, 324] width 74 height 19
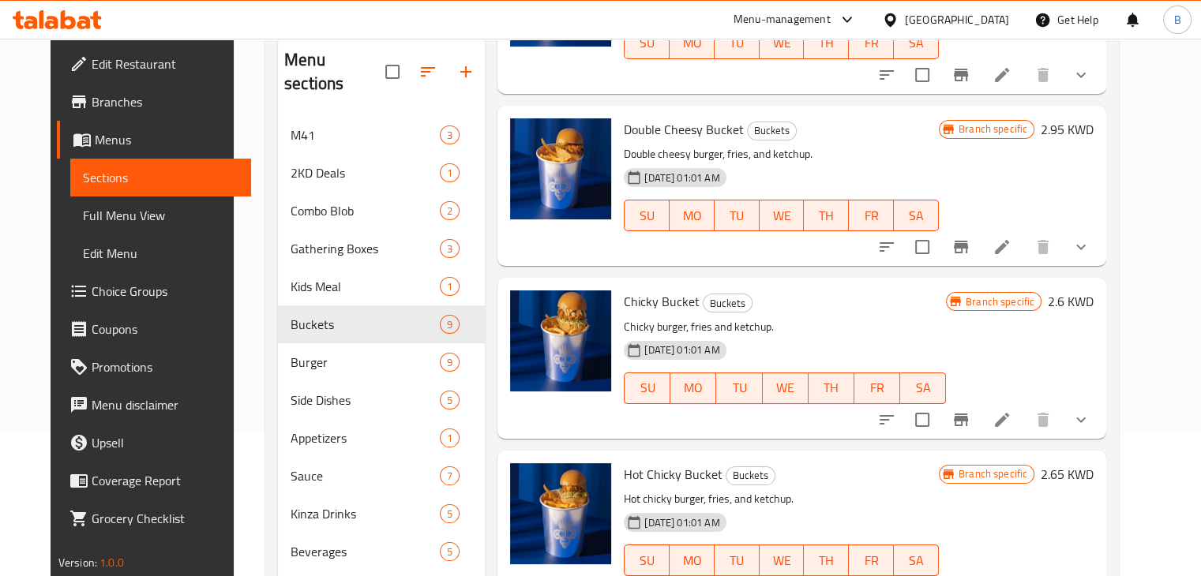
scroll to position [221, 0]
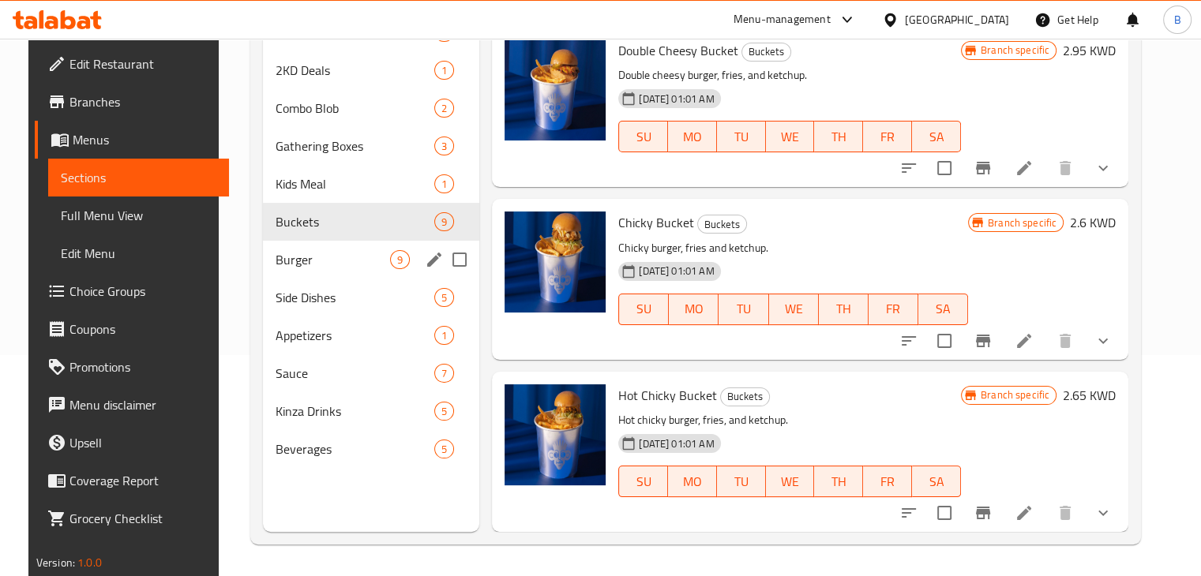
click at [356, 276] on div "Burger 9" at bounding box center [371, 260] width 216 height 38
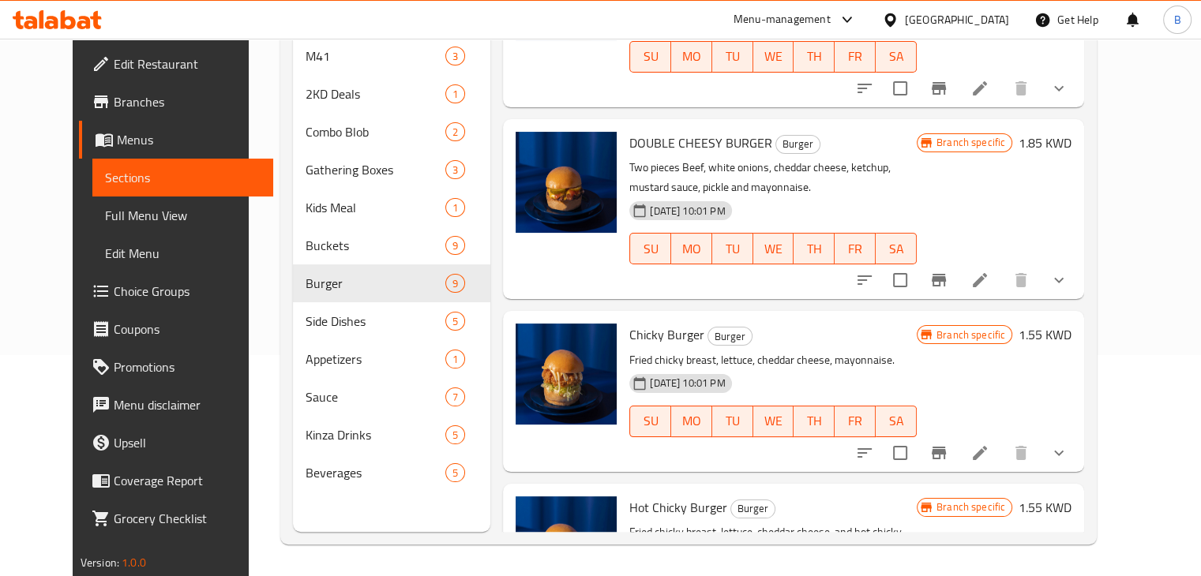
scroll to position [996, 0]
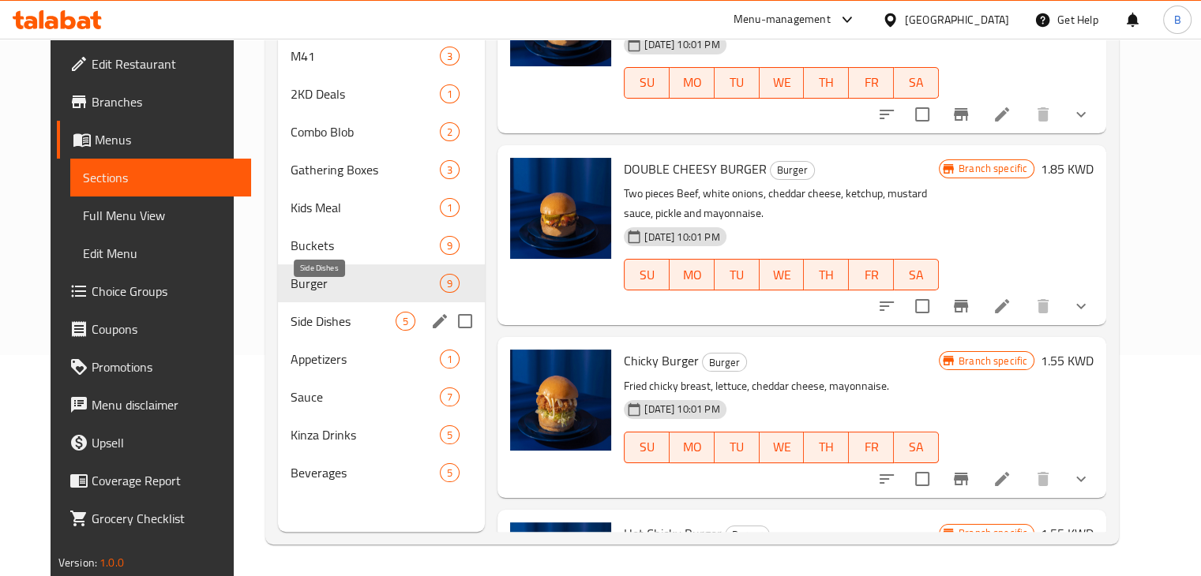
click at [291, 312] on span "Side Dishes" at bounding box center [343, 321] width 105 height 19
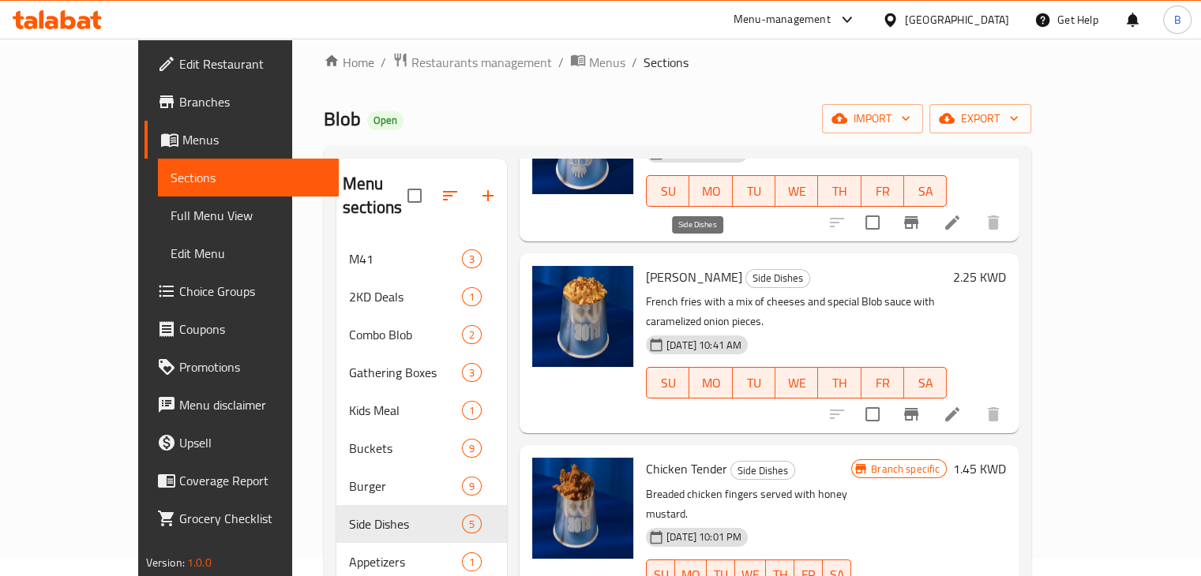
scroll to position [221, 0]
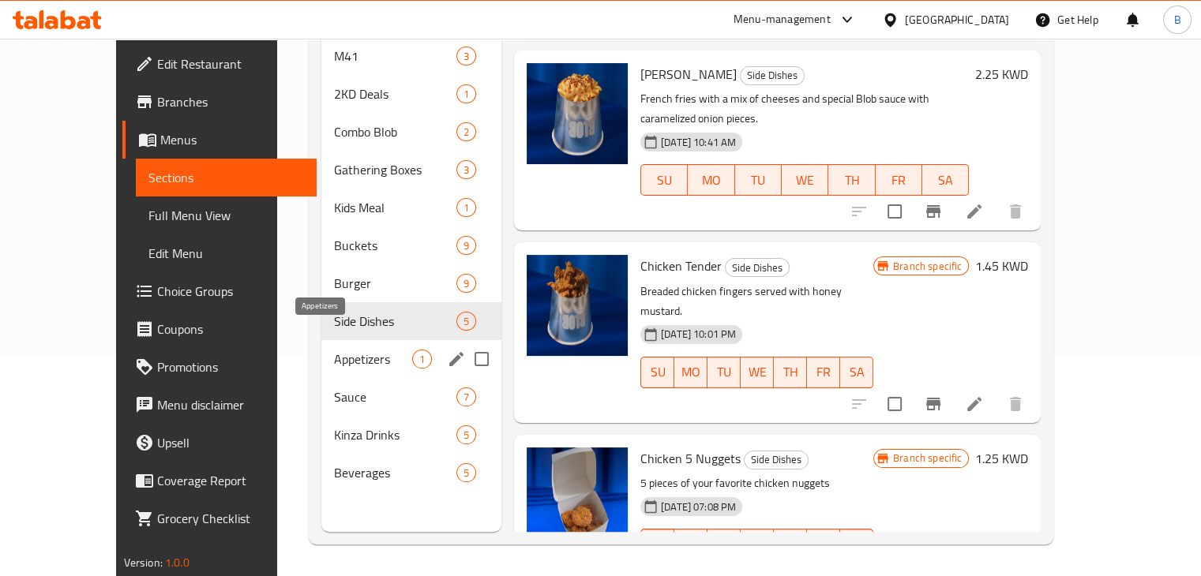
click at [334, 350] on span "Appetizers" at bounding box center [373, 359] width 78 height 19
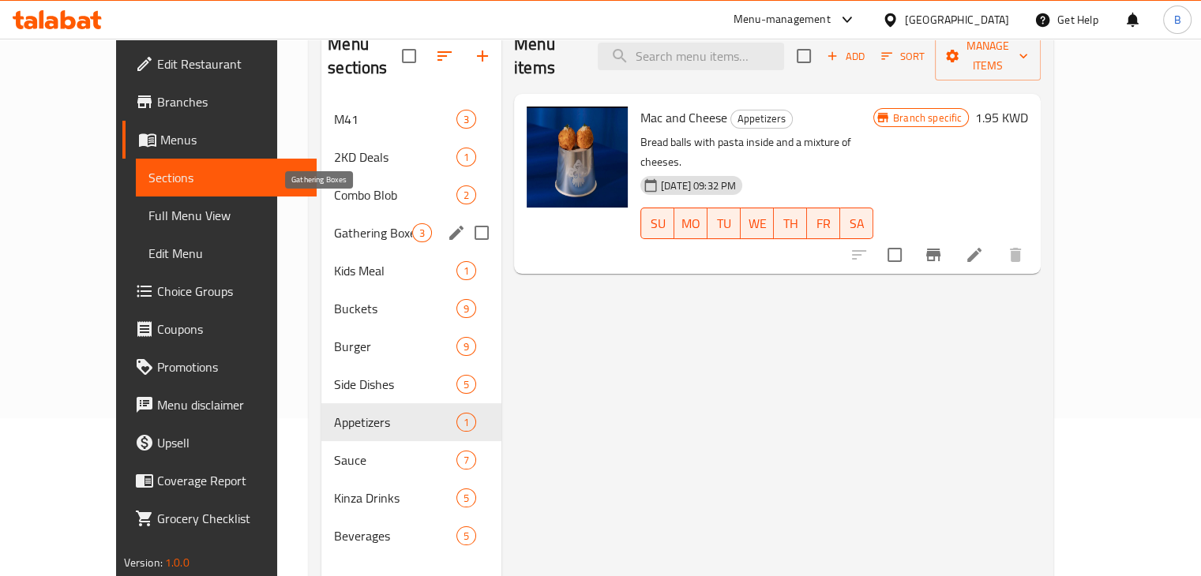
scroll to position [221, 0]
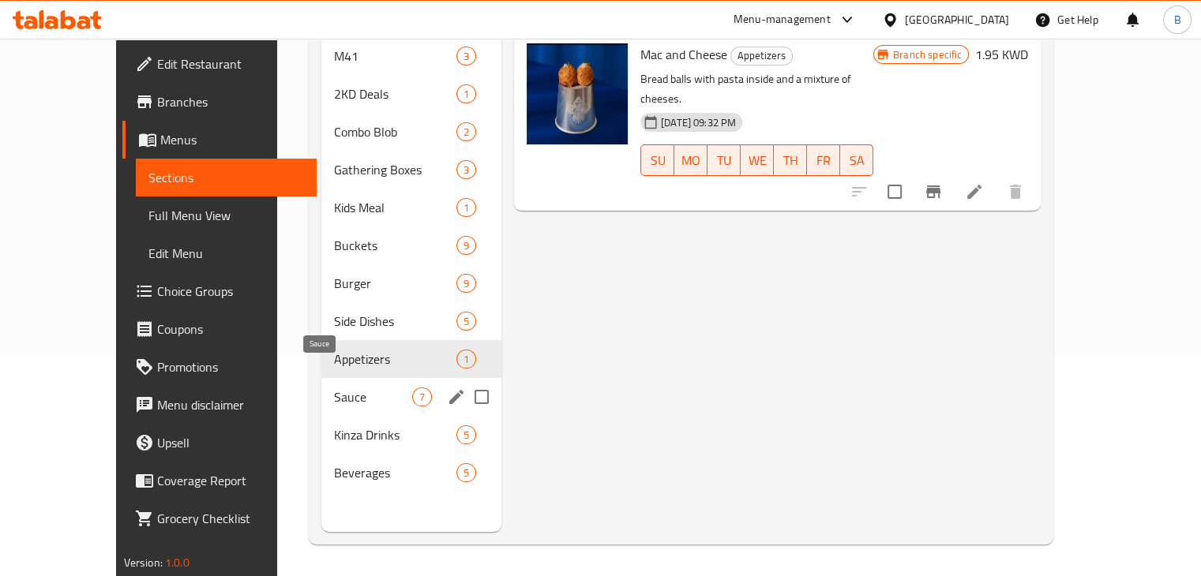
click at [334, 388] on span "Sauce" at bounding box center [373, 397] width 78 height 19
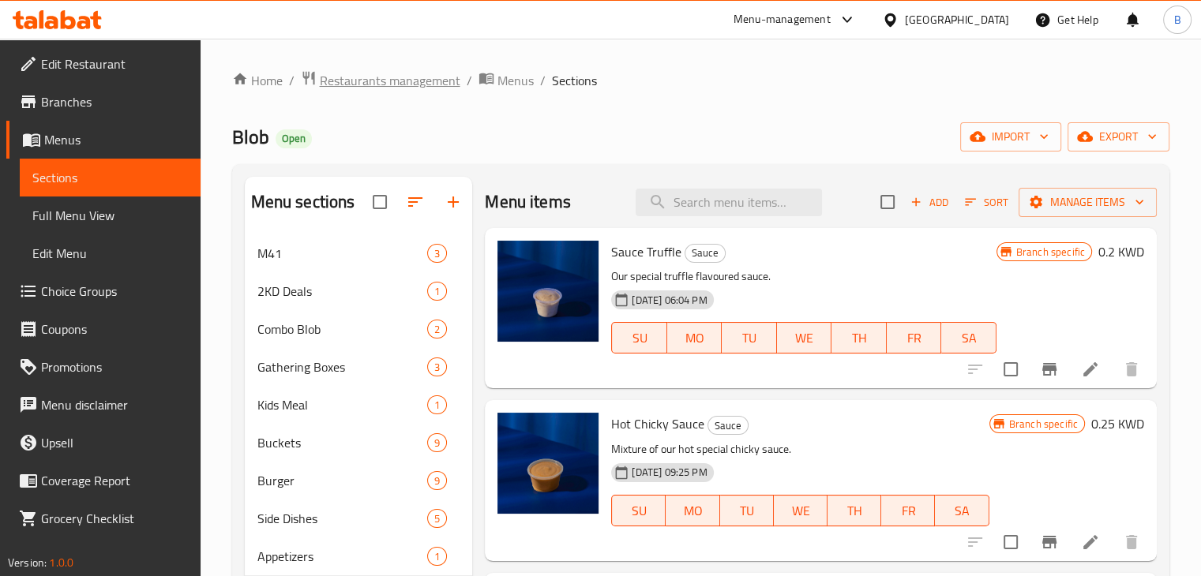
click at [391, 78] on span "Restaurants management" at bounding box center [390, 80] width 141 height 19
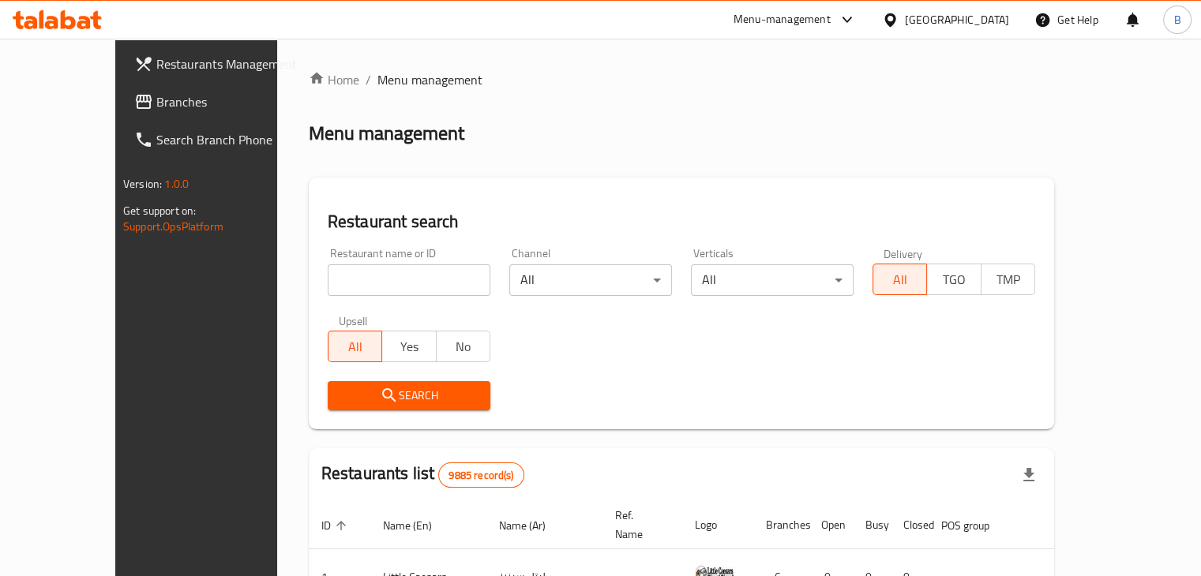
click at [363, 283] on div at bounding box center [600, 288] width 1201 height 576
click at [363, 283] on input "search" at bounding box center [409, 281] width 163 height 32
type input "wink"
click button "Search" at bounding box center [409, 395] width 163 height 29
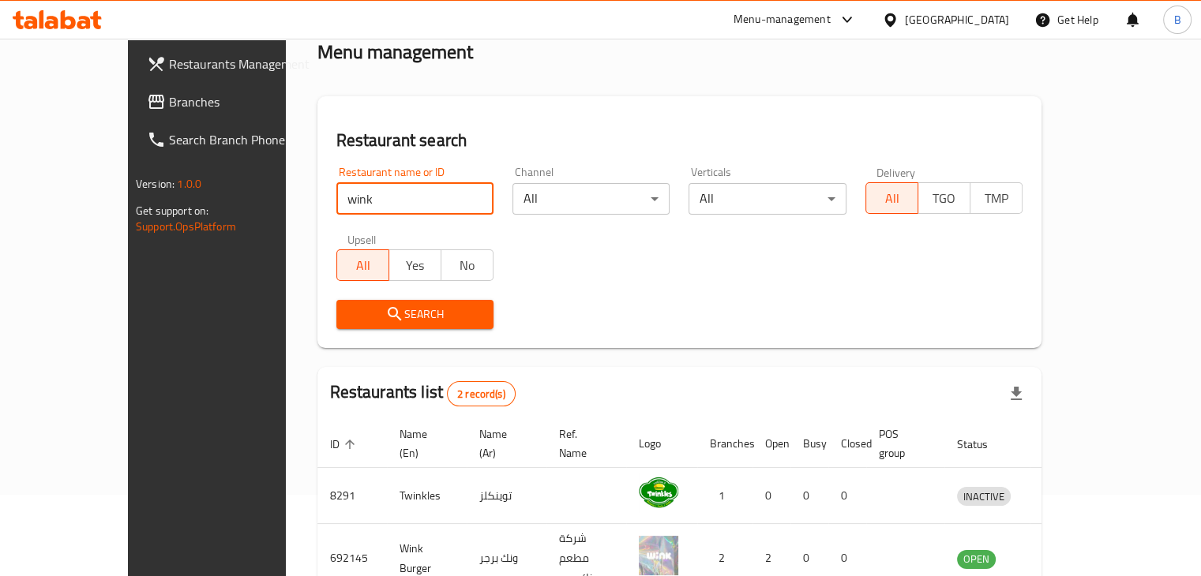
scroll to position [152, 0]
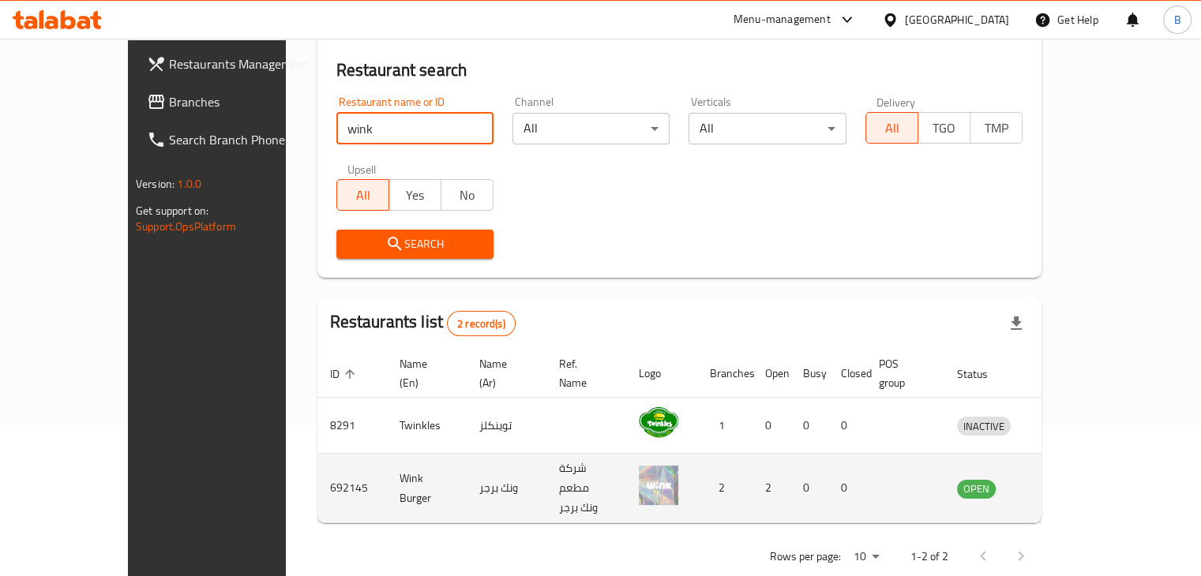
click at [1061, 479] on icon "enhanced table" at bounding box center [1051, 488] width 19 height 19
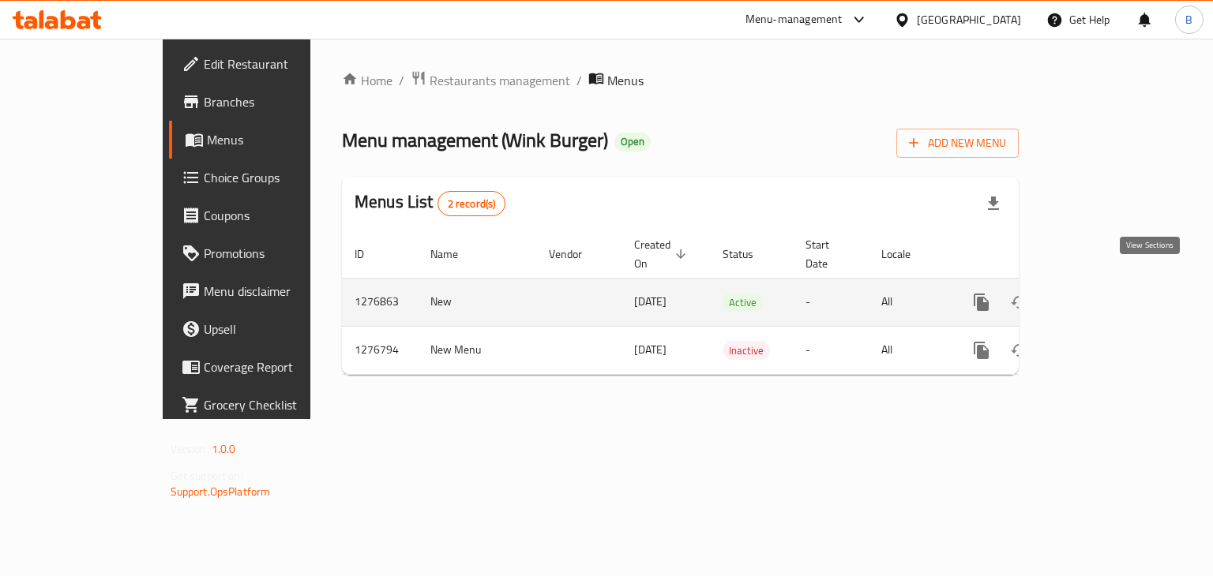
click at [1114, 294] on link "enhanced table" at bounding box center [1095, 302] width 38 height 38
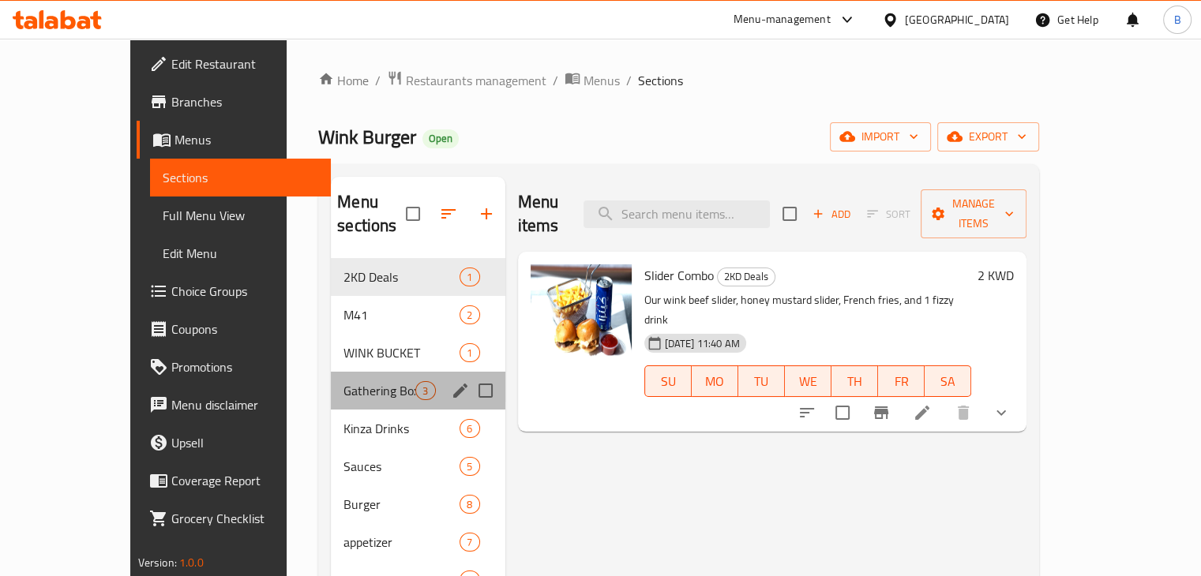
click at [331, 372] on div "Gathering Boxes 3" at bounding box center [418, 391] width 174 height 38
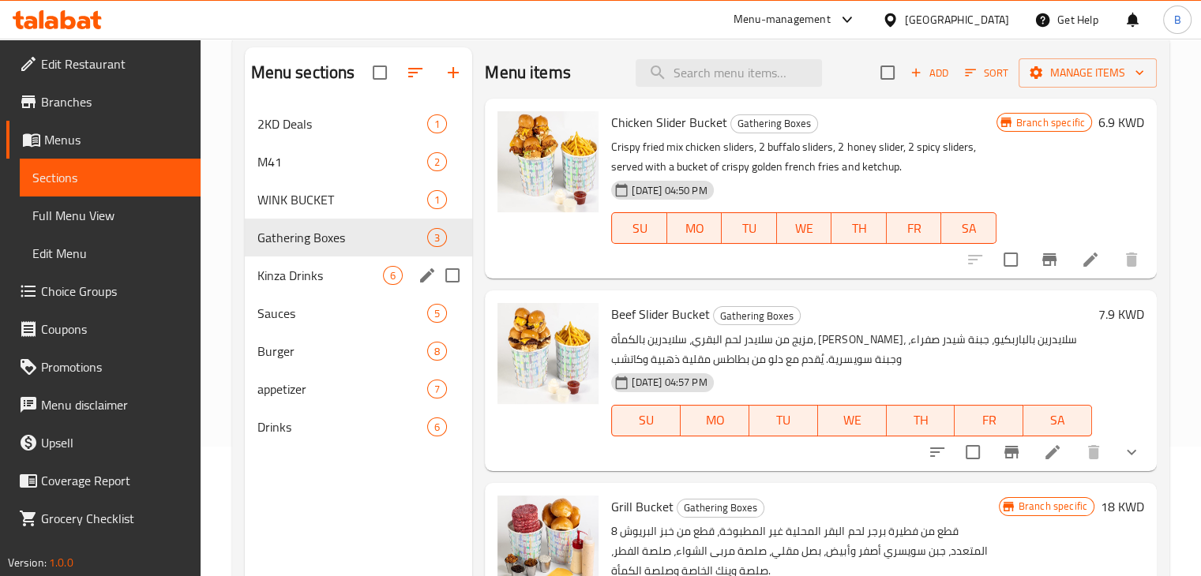
scroll to position [221, 0]
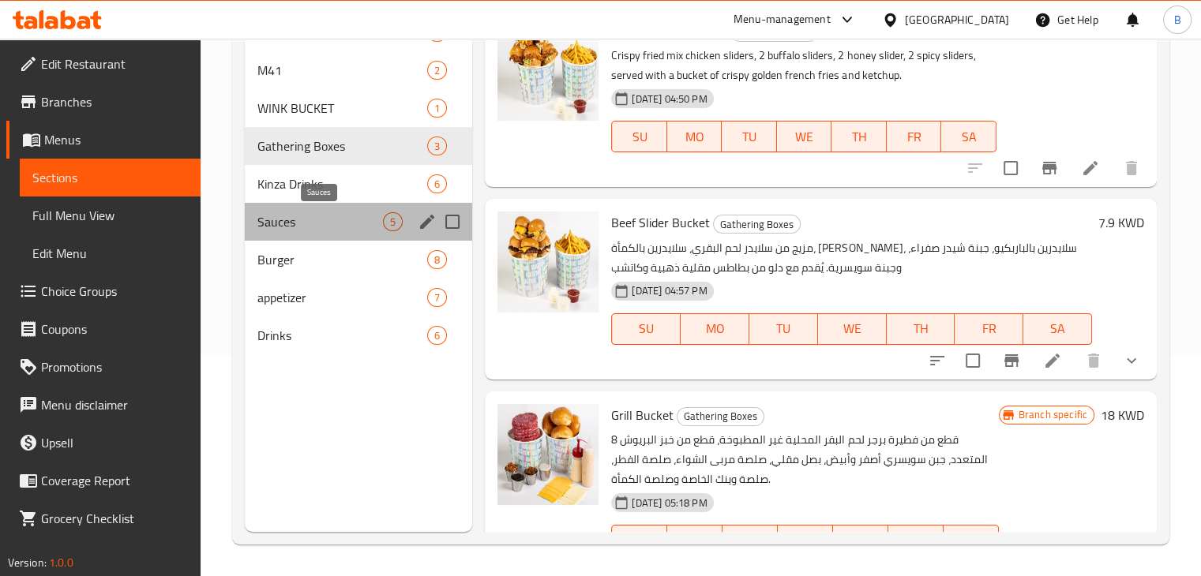
click at [303, 228] on span "Sauces" at bounding box center [320, 221] width 126 height 19
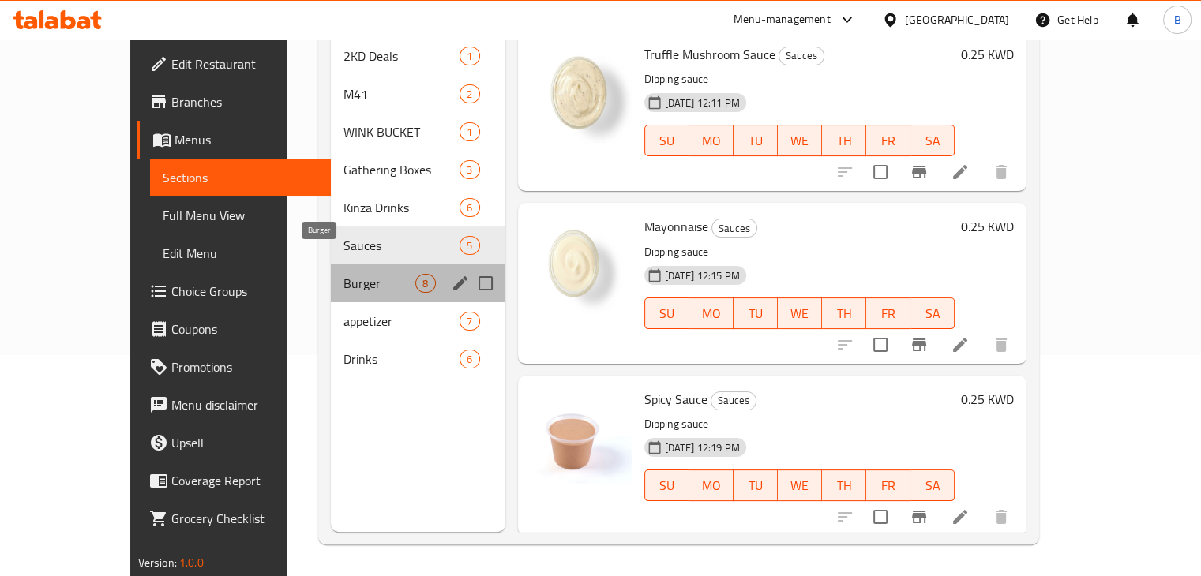
click at [343, 274] on span "Burger" at bounding box center [379, 283] width 72 height 19
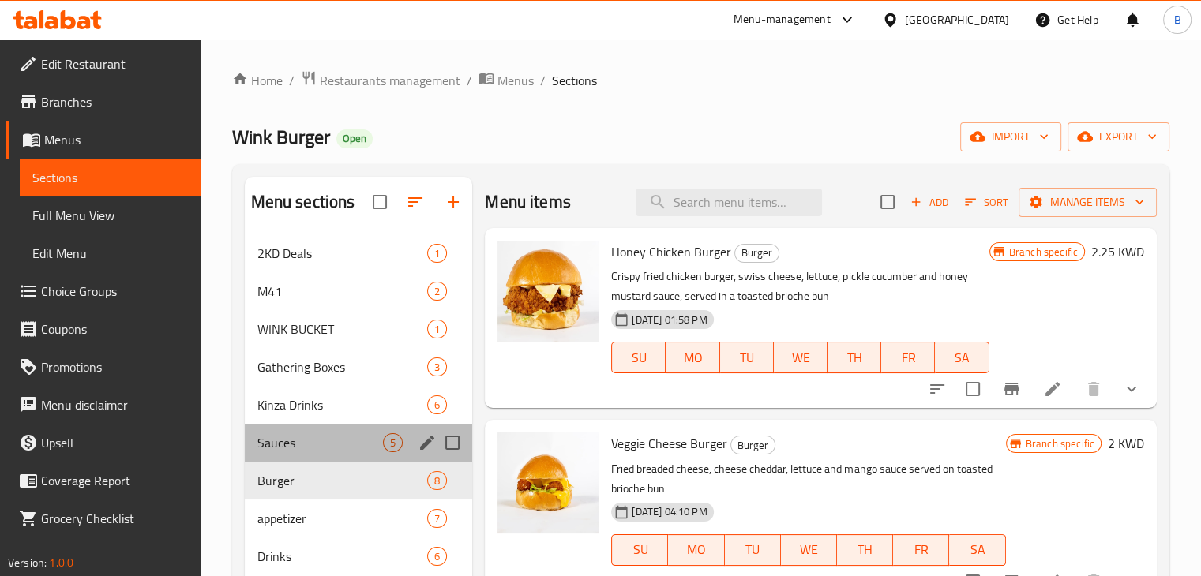
click at [298, 454] on div "Sauces 5" at bounding box center [359, 443] width 228 height 38
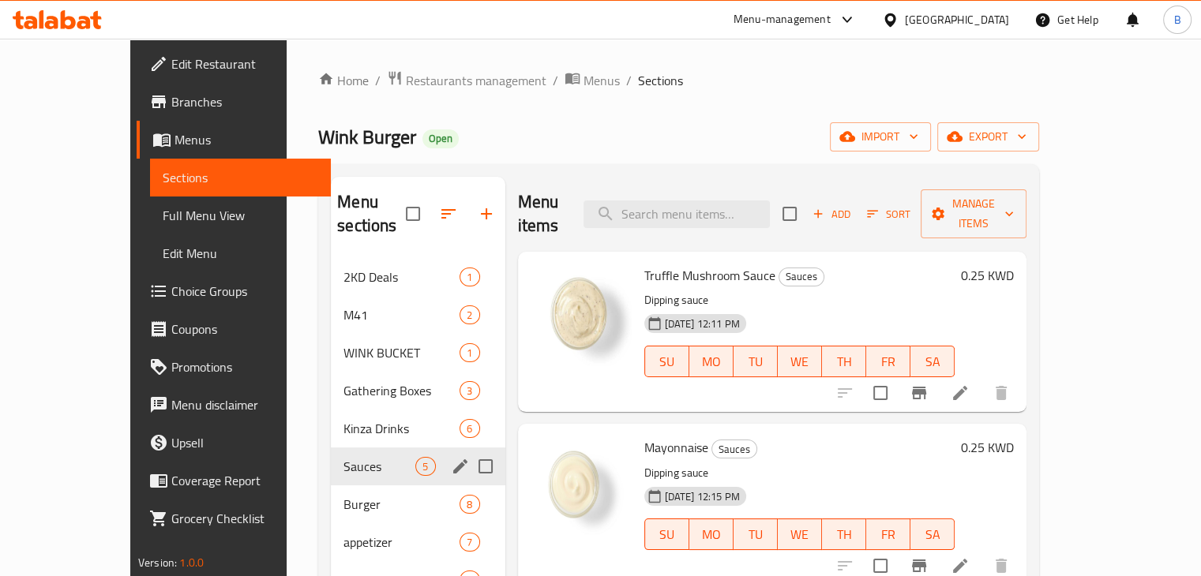
click at [331, 448] on div "Sauces 5" at bounding box center [418, 467] width 174 height 38
click at [343, 419] on span "Kinza Drinks" at bounding box center [379, 428] width 72 height 19
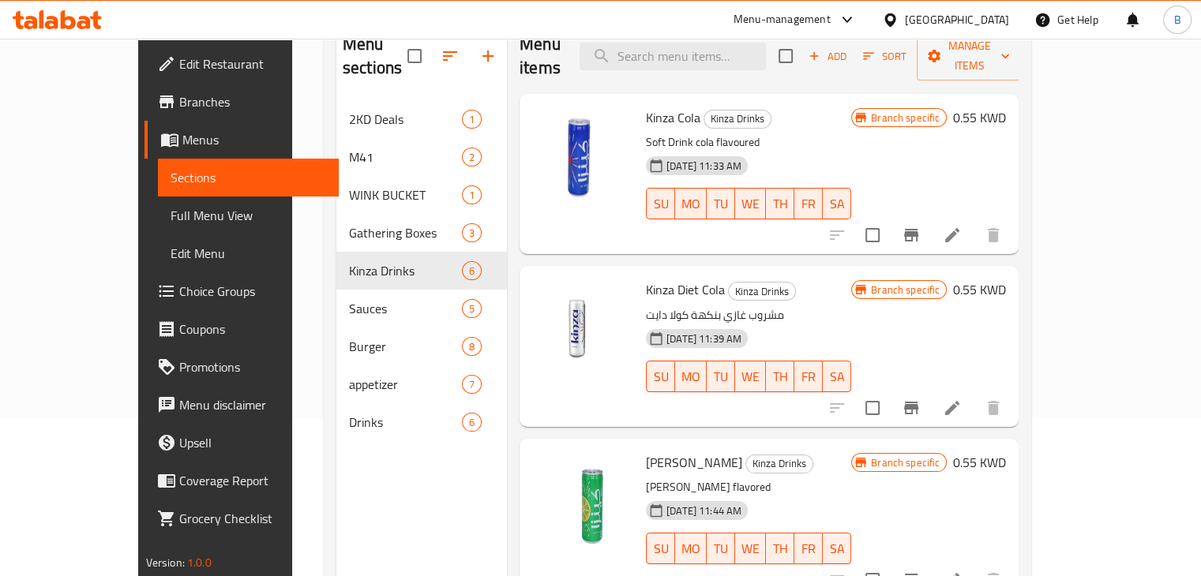
scroll to position [221, 0]
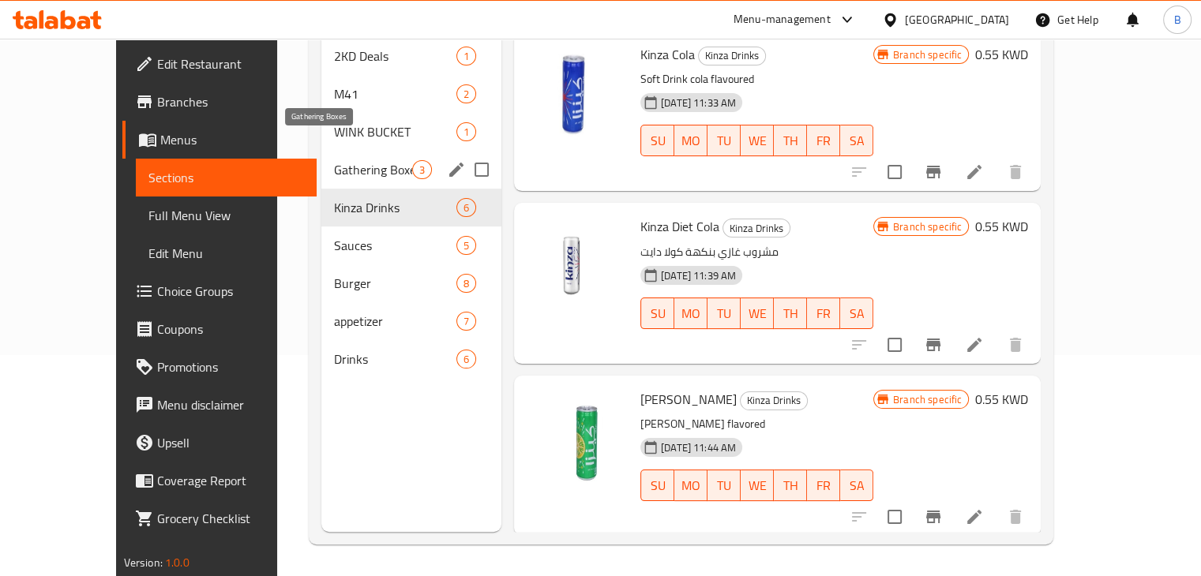
click at [334, 160] on span "Gathering Boxes" at bounding box center [373, 169] width 78 height 19
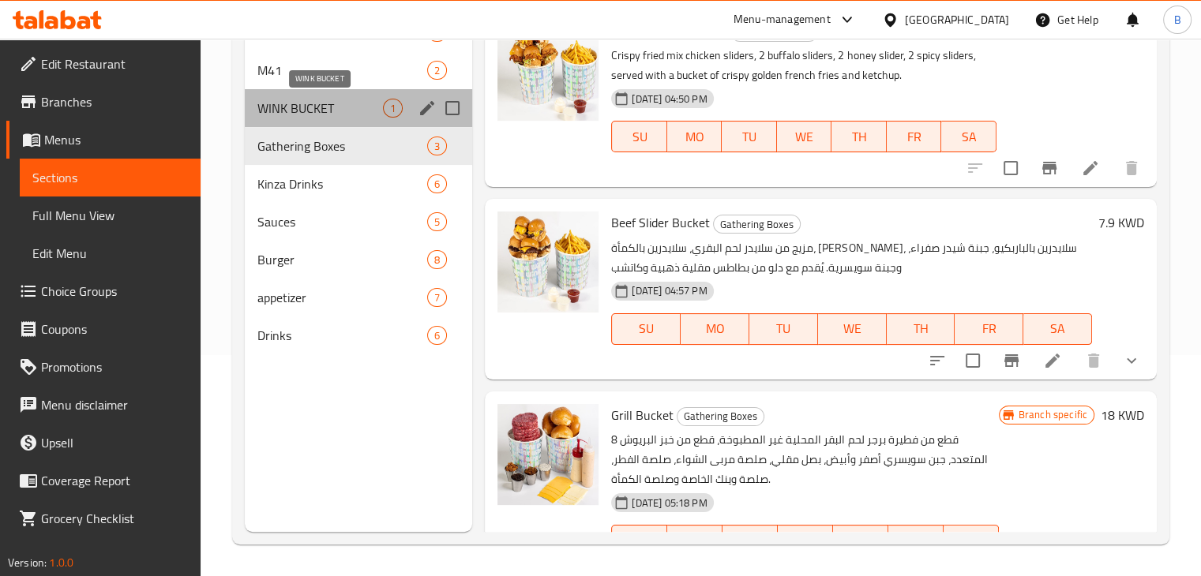
click at [266, 99] on span "WINK BUCKET" at bounding box center [320, 108] width 126 height 19
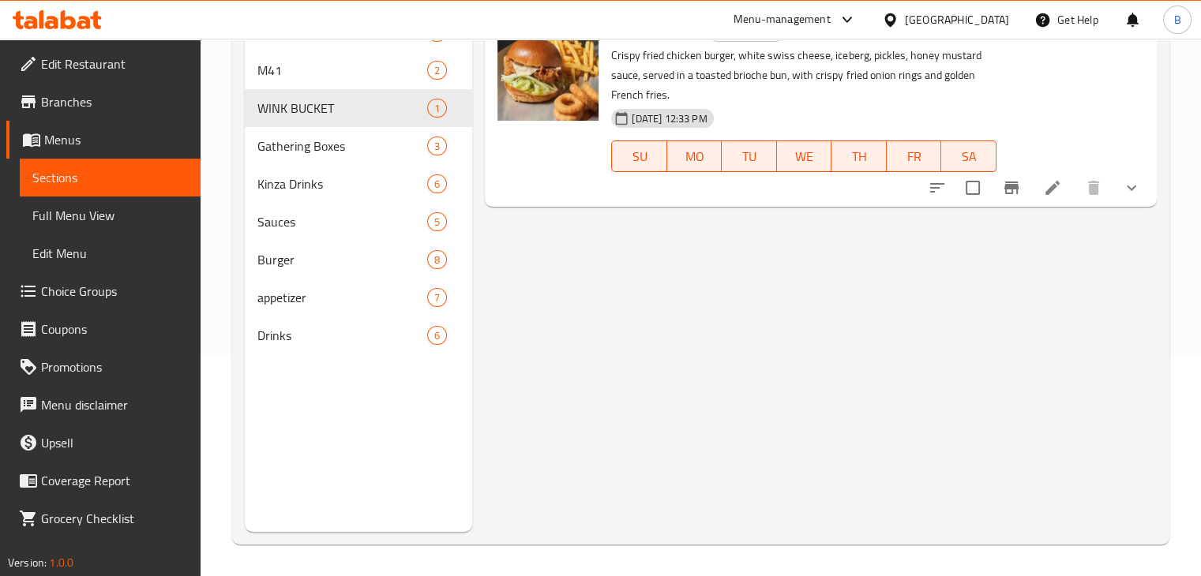
drag, startPoint x: 864, startPoint y: 339, endPoint x: 929, endPoint y: 366, distance: 70.1
click at [925, 366] on div "Menu items Add Sort Manage items Chicken B Bucket WINK BUCKET Crispy fried chic…" at bounding box center [814, 244] width 685 height 576
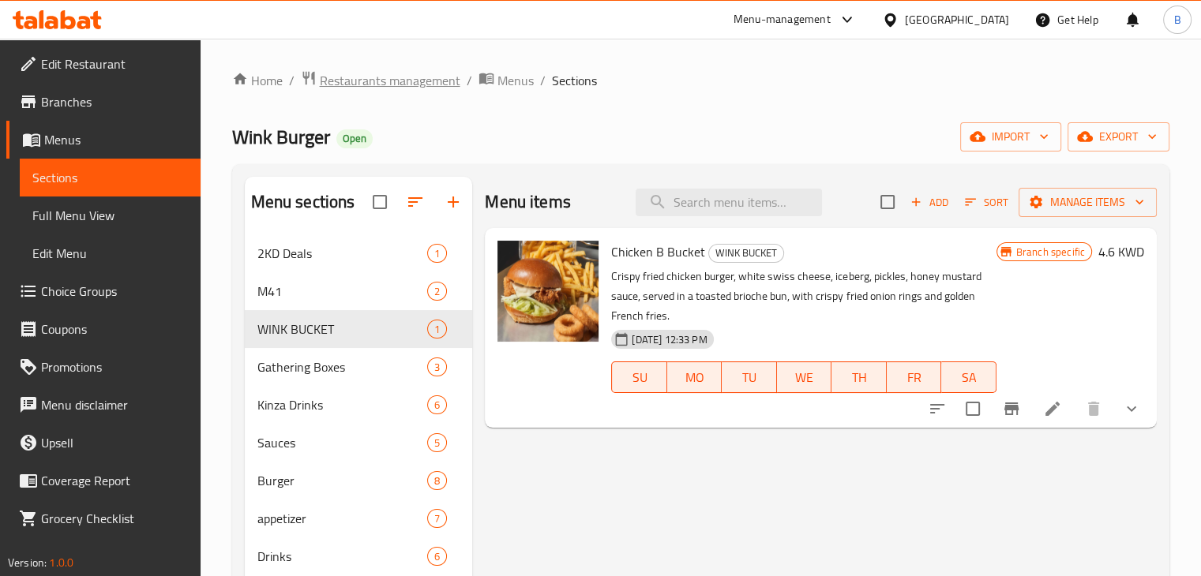
click at [389, 73] on span "Restaurants management" at bounding box center [390, 80] width 141 height 19
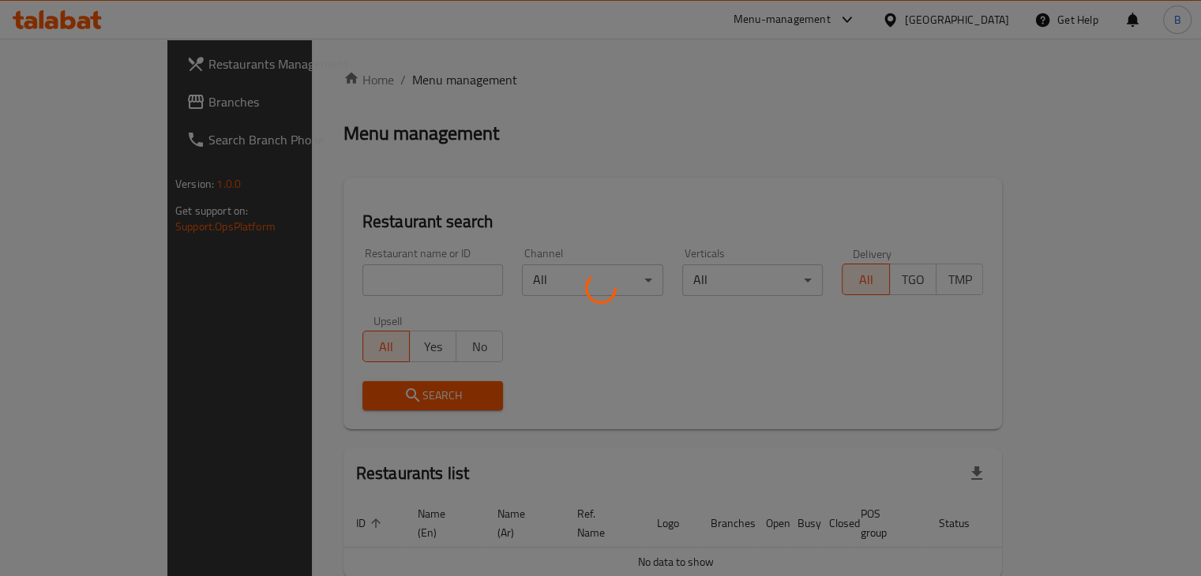
click at [373, 276] on div at bounding box center [600, 288] width 1201 height 576
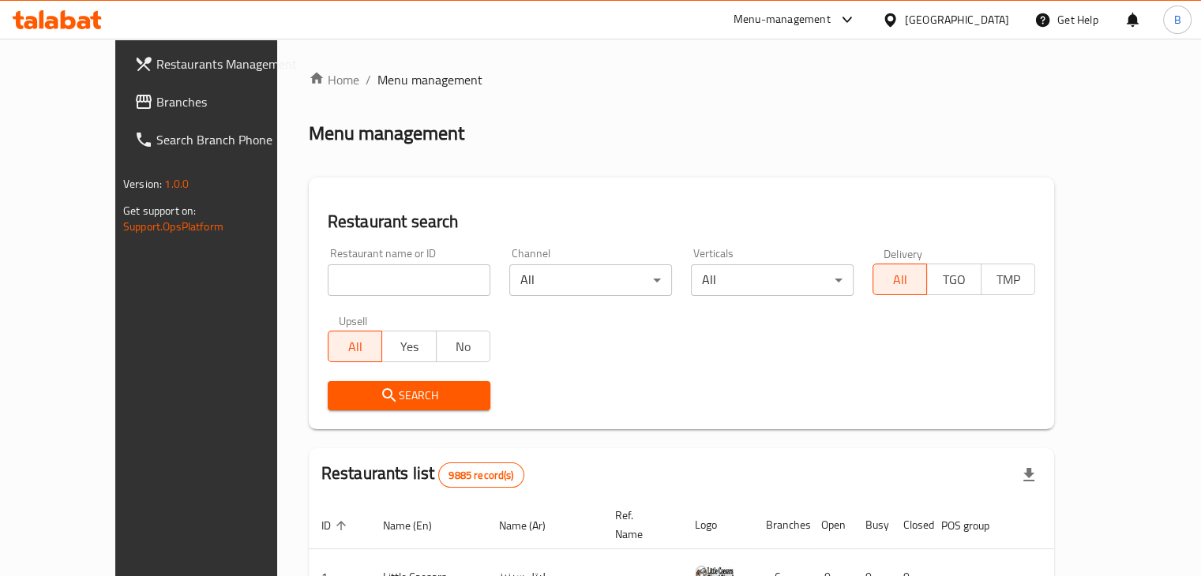
click at [373, 276] on input "search" at bounding box center [409, 281] width 163 height 32
type input "dono"
click button "Search" at bounding box center [409, 395] width 163 height 29
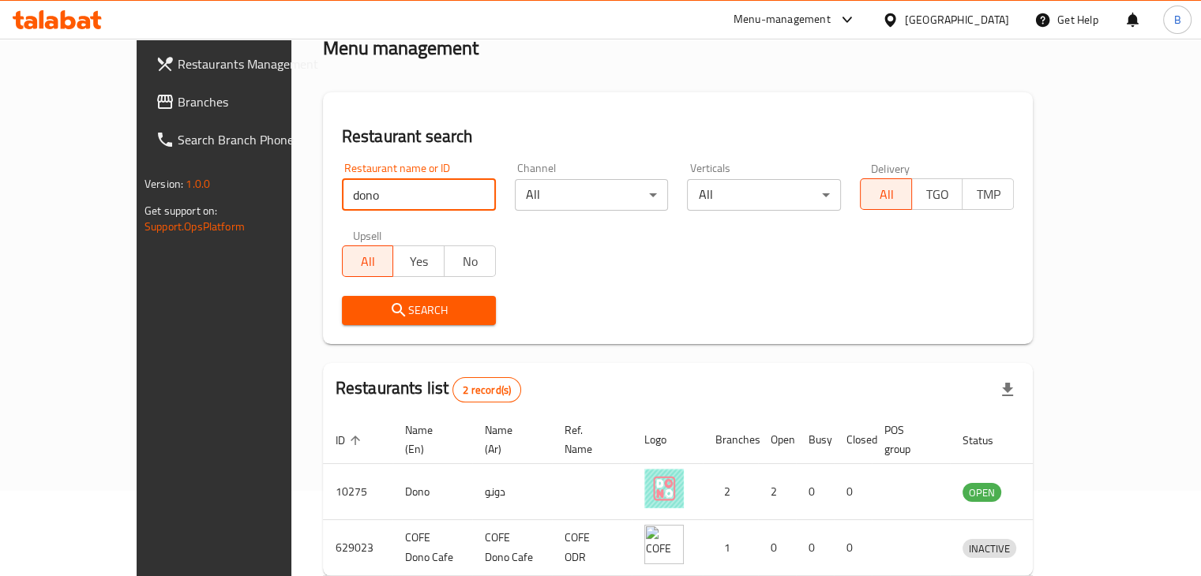
scroll to position [152, 0]
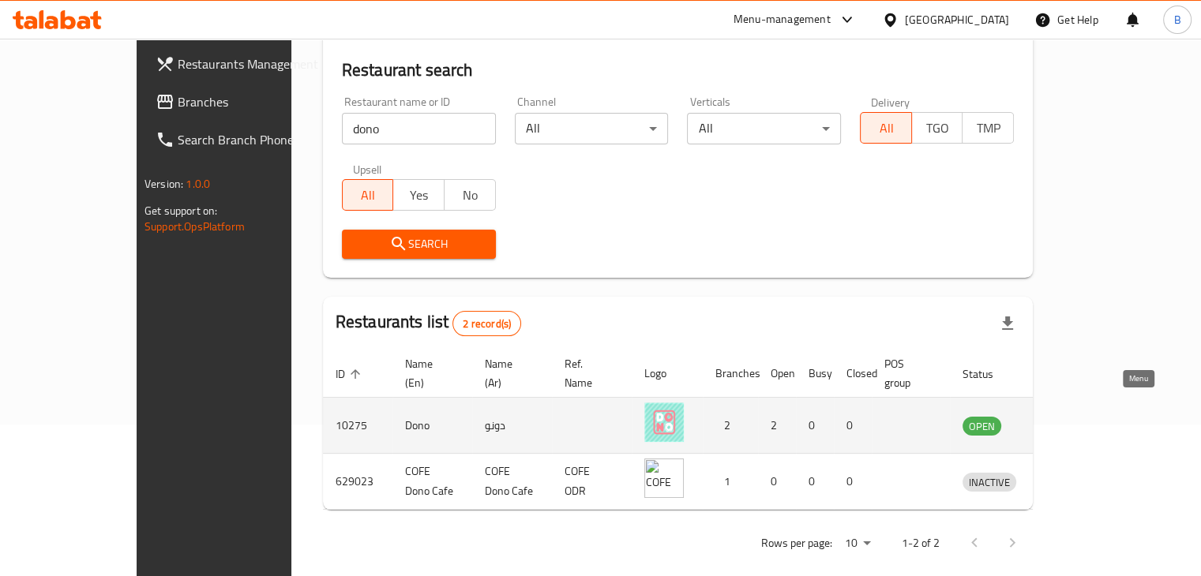
click at [1066, 420] on icon "enhanced table" at bounding box center [1057, 426] width 17 height 13
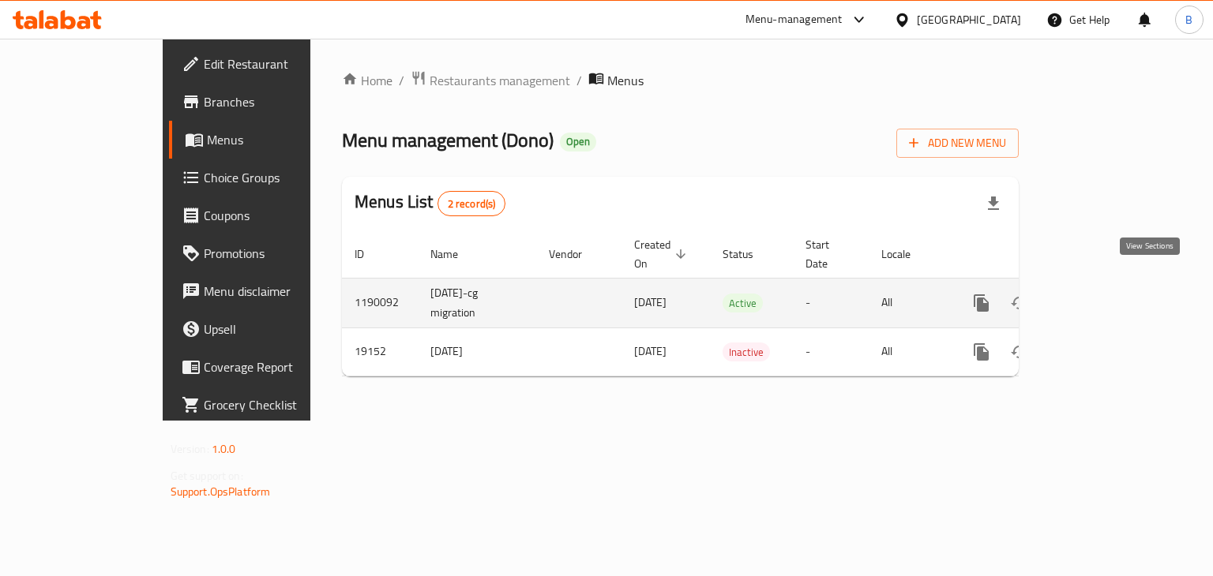
click at [1105, 294] on icon "enhanced table" at bounding box center [1095, 303] width 19 height 19
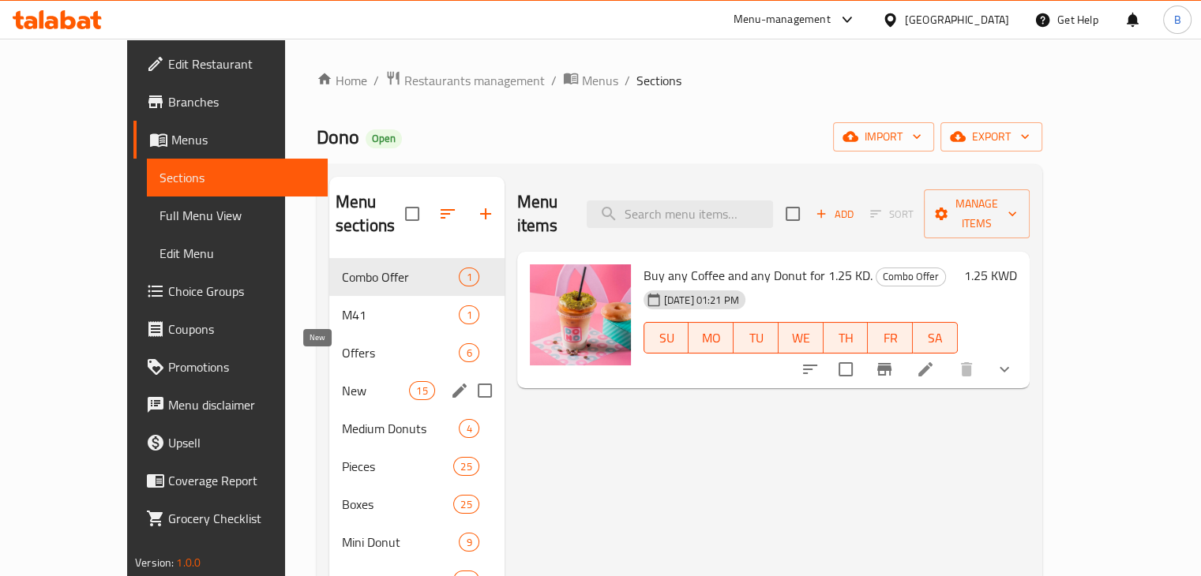
click at [366, 381] on span "New" at bounding box center [375, 390] width 67 height 19
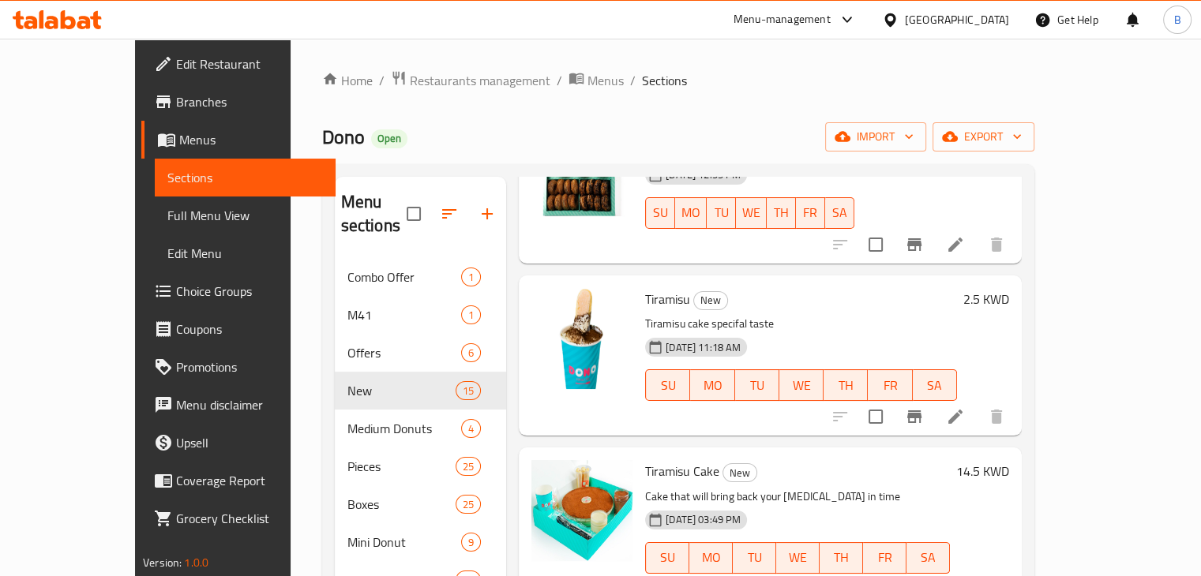
scroll to position [2028, 0]
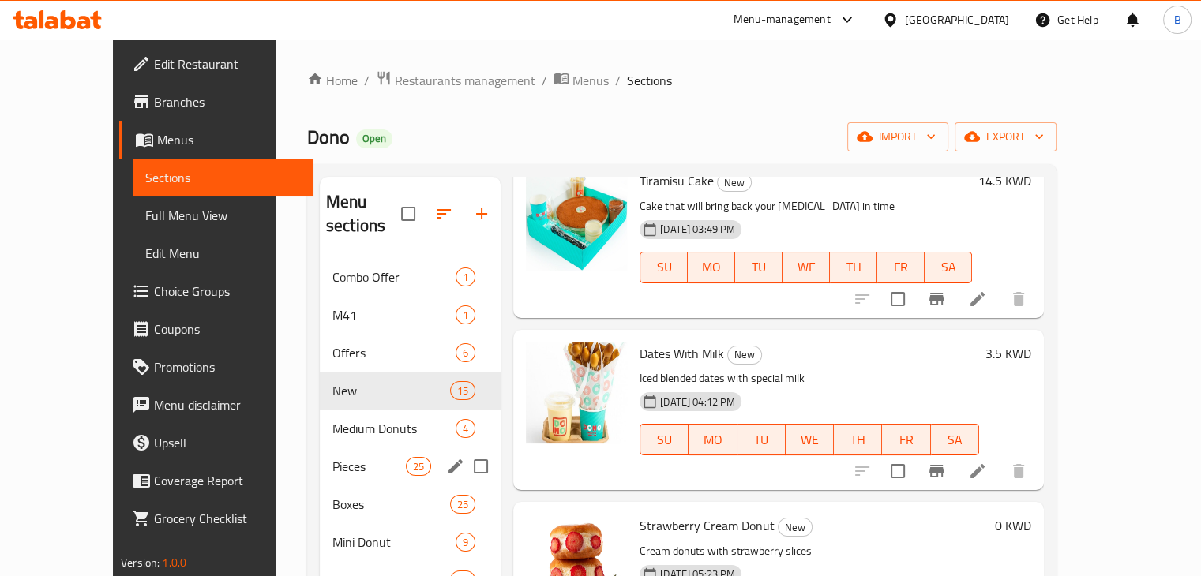
click at [320, 457] on div "Pieces 25" at bounding box center [410, 467] width 181 height 38
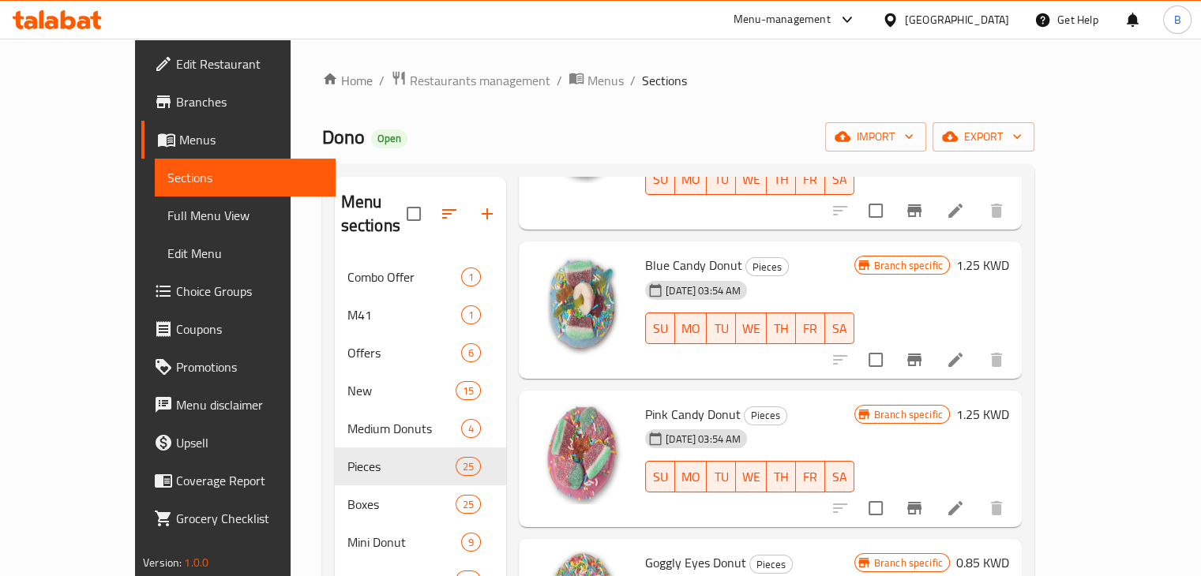
scroll to position [54, 0]
